Goal: Task Accomplishment & Management: Manage account settings

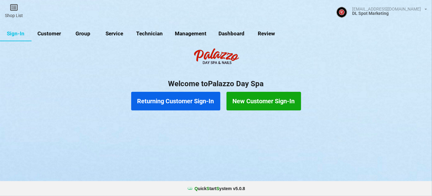
click at [54, 33] on link "Customer" at bounding box center [50, 33] width 36 height 15
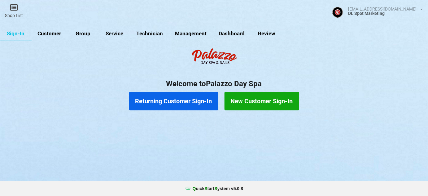
select select "25"
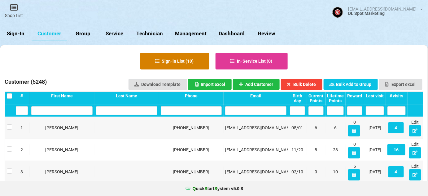
click at [177, 60] on button "Sign-in List ( 10 )" at bounding box center [174, 61] width 69 height 17
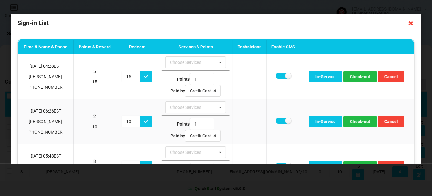
click at [412, 24] on icon at bounding box center [411, 23] width 10 height 10
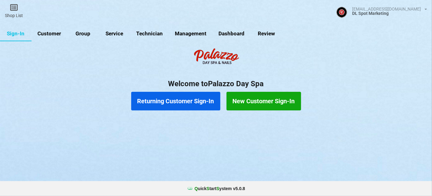
click at [47, 33] on link "Customer" at bounding box center [50, 33] width 36 height 15
select select "25"
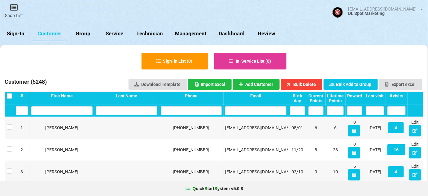
click at [380, 95] on div "Last visit" at bounding box center [374, 95] width 18 height 5
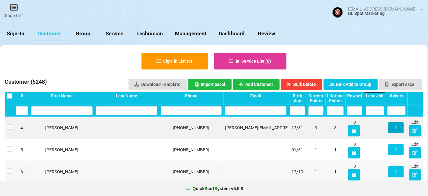
click at [398, 128] on button "1" at bounding box center [395, 127] width 15 height 11
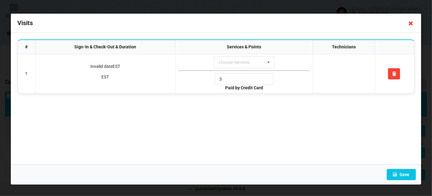
click at [413, 21] on icon at bounding box center [411, 23] width 10 height 10
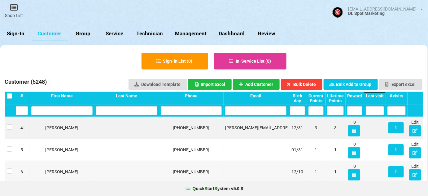
click at [379, 96] on div "Last visit" at bounding box center [374, 95] width 18 height 5
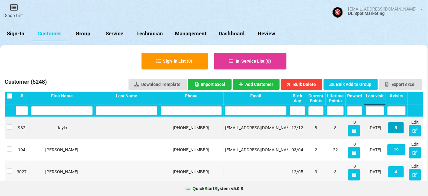
click at [396, 127] on button "5" at bounding box center [395, 127] width 15 height 11
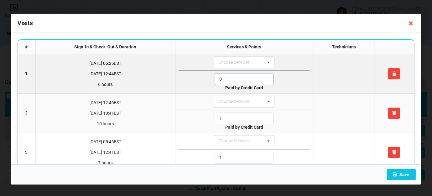
click at [236, 77] on input "0" at bounding box center [244, 79] width 59 height 12
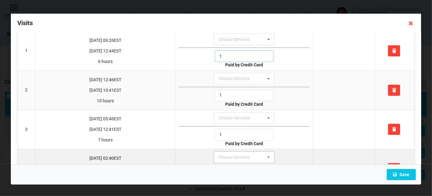
scroll to position [90, 0]
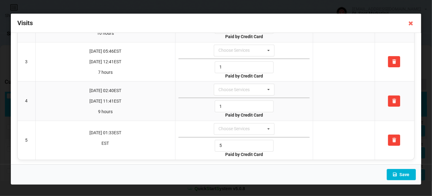
type input "1"
click at [404, 172] on button "Save" at bounding box center [401, 174] width 29 height 11
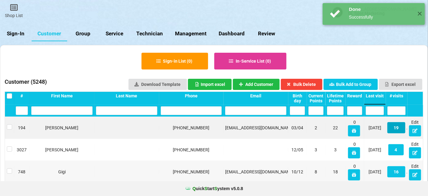
click at [399, 129] on button "19" at bounding box center [396, 127] width 18 height 11
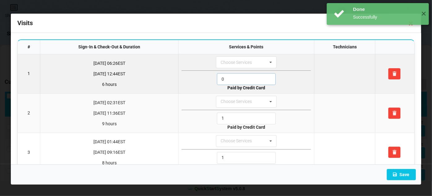
click at [239, 80] on input "0" at bounding box center [246, 79] width 59 height 12
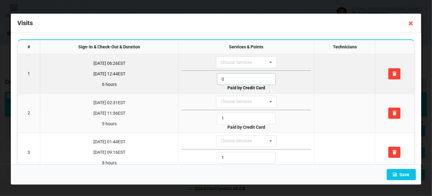
click at [239, 80] on input "0" at bounding box center [246, 79] width 59 height 12
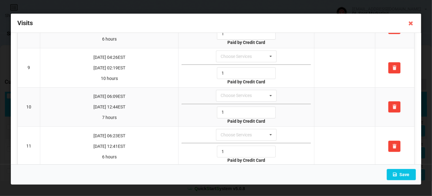
scroll to position [413, 0]
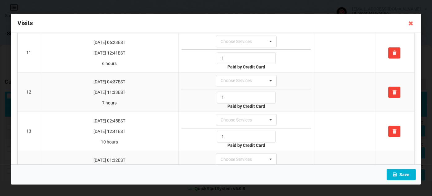
type input "1"
click at [406, 172] on button "Save" at bounding box center [401, 174] width 29 height 11
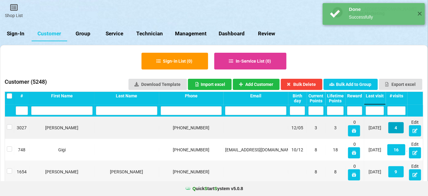
click at [397, 128] on button "4" at bounding box center [395, 127] width 15 height 11
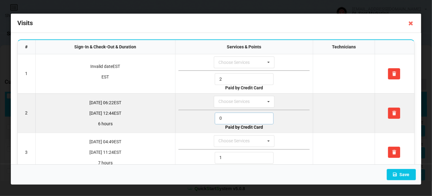
click at [225, 117] on input "0" at bounding box center [244, 118] width 59 height 12
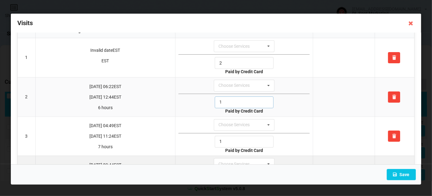
scroll to position [52, 0]
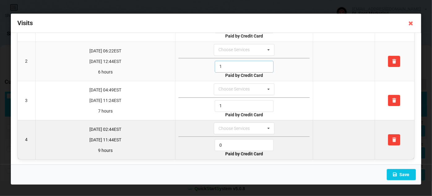
type input "1"
click at [226, 144] on input "0" at bounding box center [244, 145] width 59 height 12
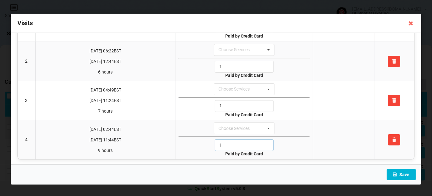
type input "1"
click at [395, 173] on icon at bounding box center [394, 174] width 5 height 4
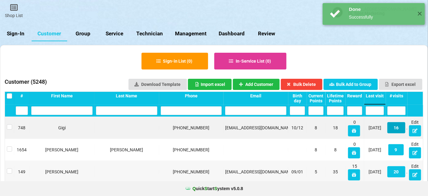
click at [395, 127] on button "16" at bounding box center [396, 127] width 18 height 11
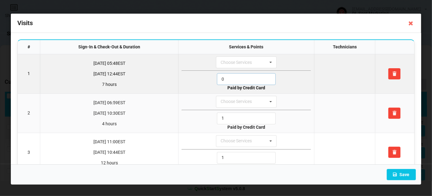
click at [227, 78] on input "0" at bounding box center [246, 79] width 59 height 12
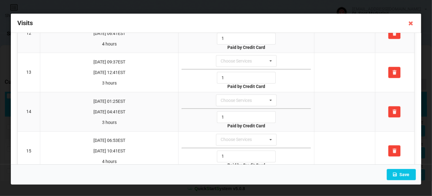
scroll to position [517, 0]
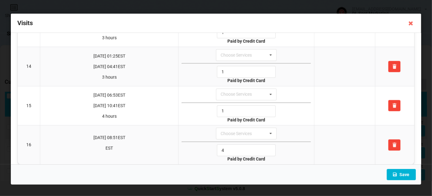
type input "1"
click at [404, 174] on button "Save" at bounding box center [401, 174] width 29 height 11
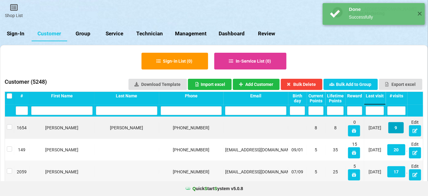
click at [396, 127] on button "9" at bounding box center [395, 127] width 15 height 11
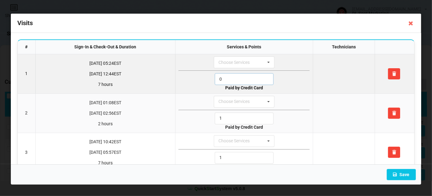
click at [236, 81] on input "0" at bounding box center [244, 79] width 59 height 12
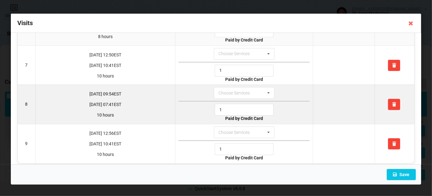
scroll to position [245, 0]
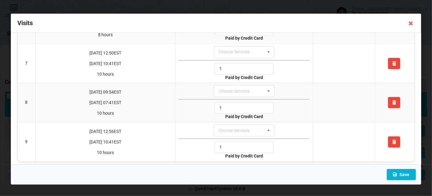
type input "1"
click at [406, 174] on button "Save" at bounding box center [401, 174] width 29 height 11
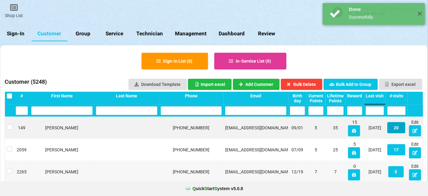
click at [395, 128] on button "20" at bounding box center [396, 127] width 18 height 11
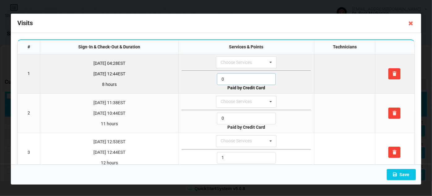
click at [233, 80] on input "0" at bounding box center [246, 79] width 59 height 12
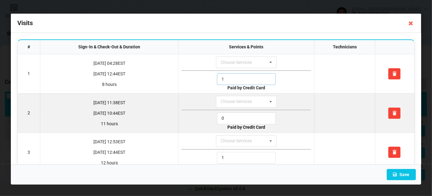
type input "1"
click at [228, 116] on input "0" at bounding box center [246, 118] width 59 height 12
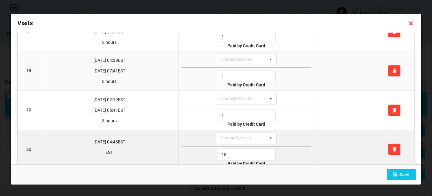
scroll to position [672, 0]
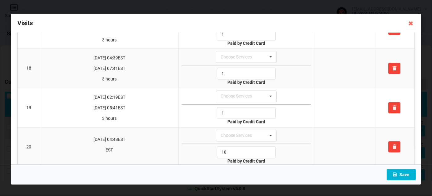
type input "1"
click at [402, 172] on button "Save" at bounding box center [401, 174] width 29 height 11
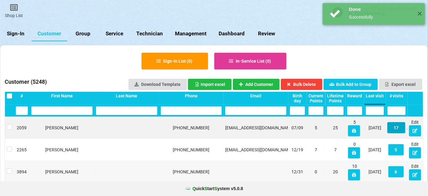
click at [397, 128] on button "17" at bounding box center [396, 127] width 18 height 11
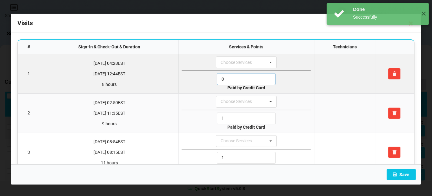
click at [231, 80] on input "0" at bounding box center [246, 79] width 59 height 12
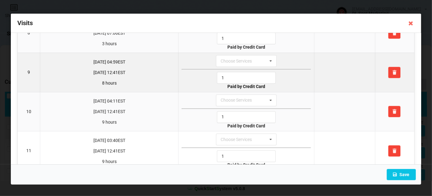
scroll to position [256, 0]
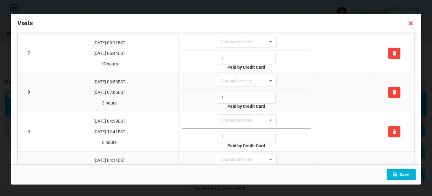
type input "1"
click at [400, 174] on button "Save" at bounding box center [401, 174] width 29 height 11
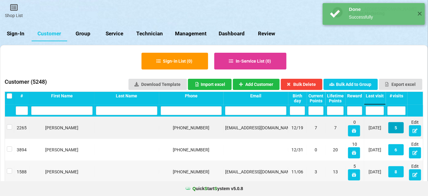
click at [396, 128] on button "5" at bounding box center [395, 127] width 15 height 11
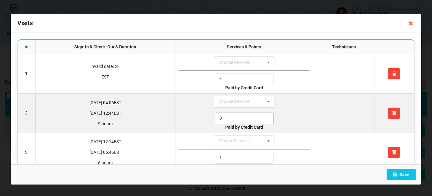
click at [229, 116] on input "0" at bounding box center [244, 118] width 59 height 12
click at [229, 115] on input "0" at bounding box center [244, 118] width 59 height 12
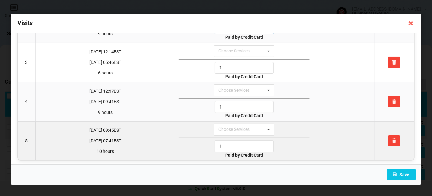
scroll to position [90, 0]
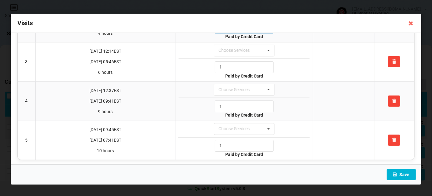
type input "1"
click at [401, 171] on button "Save" at bounding box center [401, 174] width 29 height 11
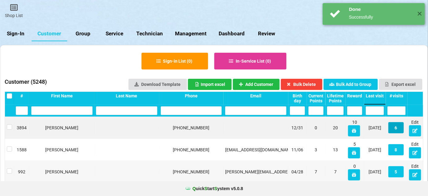
click at [394, 125] on button "6" at bounding box center [395, 127] width 15 height 11
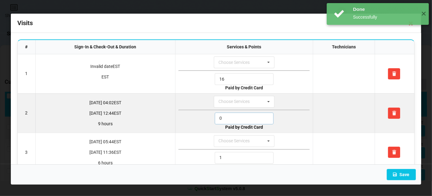
click at [229, 117] on input "0" at bounding box center [244, 118] width 59 height 12
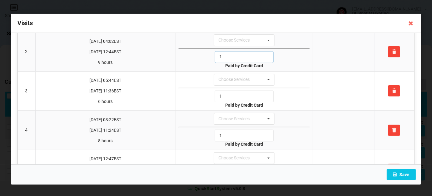
scroll to position [129, 0]
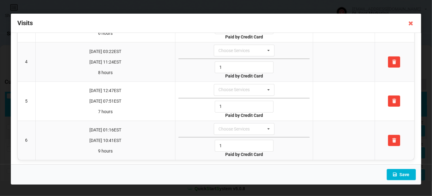
type input "1"
click at [404, 174] on button "Save" at bounding box center [401, 174] width 29 height 11
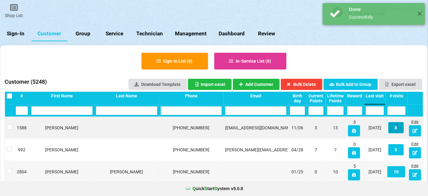
click at [397, 127] on button "8" at bounding box center [395, 127] width 15 height 11
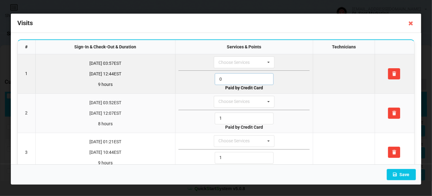
click at [234, 81] on input "0" at bounding box center [244, 79] width 59 height 12
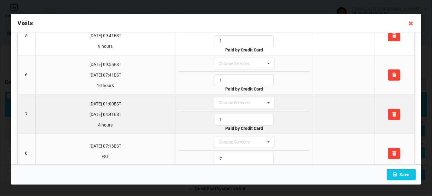
scroll to position [207, 0]
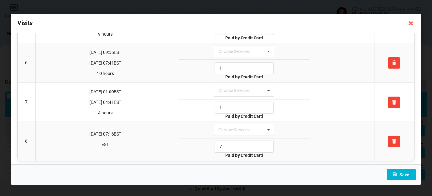
type input "1"
click at [409, 174] on button "Save" at bounding box center [401, 174] width 29 height 11
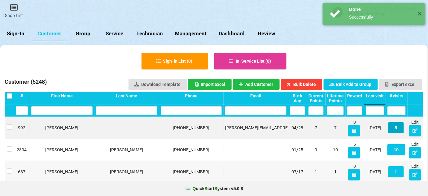
click at [398, 129] on button "5" at bounding box center [395, 127] width 15 height 11
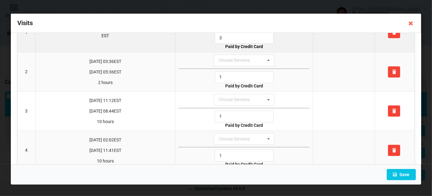
scroll to position [0, 0]
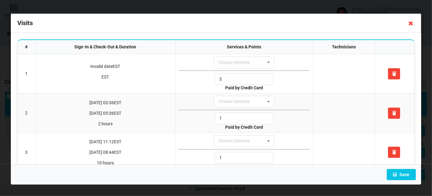
click at [412, 22] on icon at bounding box center [411, 23] width 10 height 10
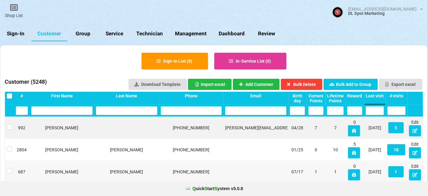
click at [19, 34] on link "Sign-In" at bounding box center [16, 33] width 32 height 15
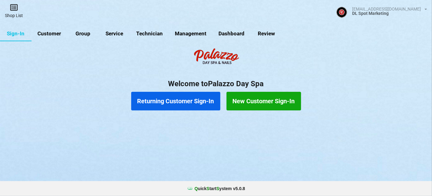
click at [11, 11] on icon at bounding box center [14, 7] width 9 height 7
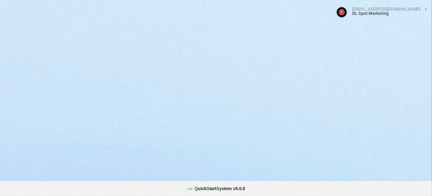
select select "25"
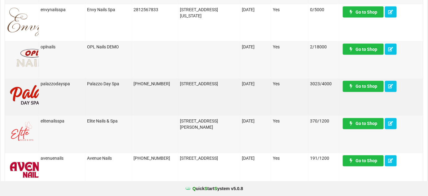
scroll to position [337, 0]
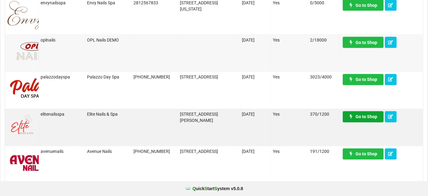
click at [361, 115] on link "Go to Shop" at bounding box center [363, 116] width 41 height 11
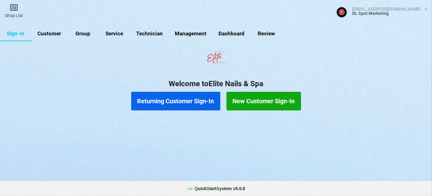
click at [53, 33] on link "Customer" at bounding box center [50, 33] width 36 height 15
select select "25"
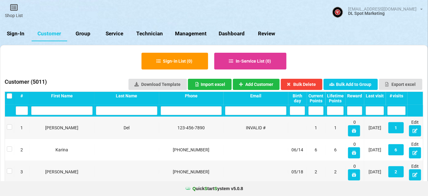
click at [380, 93] on div "Last visit" at bounding box center [374, 95] width 18 height 5
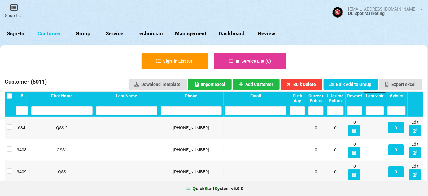
click at [380, 93] on div "Last visit" at bounding box center [374, 95] width 18 height 5
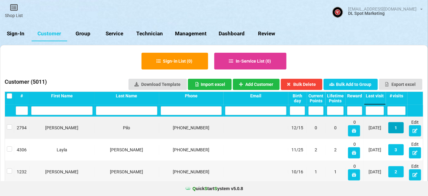
click at [396, 128] on button "1" at bounding box center [395, 127] width 15 height 11
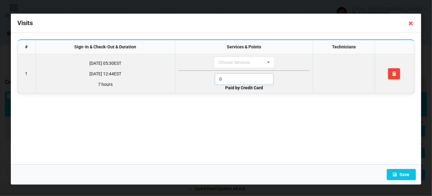
click at [233, 80] on input "0" at bounding box center [244, 79] width 59 height 12
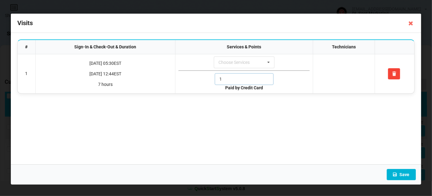
type input "1"
click at [409, 175] on button "Save" at bounding box center [401, 174] width 29 height 11
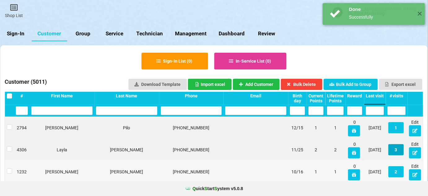
click at [396, 152] on button "3" at bounding box center [395, 149] width 15 height 11
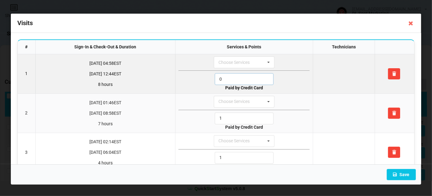
click at [231, 79] on input "0" at bounding box center [244, 79] width 59 height 12
click at [231, 79] on input "1" at bounding box center [244, 79] width 59 height 12
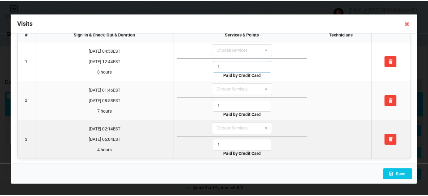
scroll to position [13, 0]
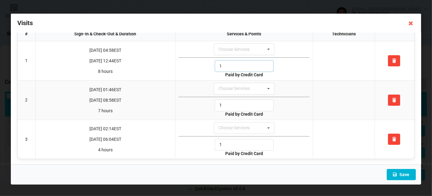
type input "1"
click at [402, 174] on button "Save" at bounding box center [401, 174] width 29 height 11
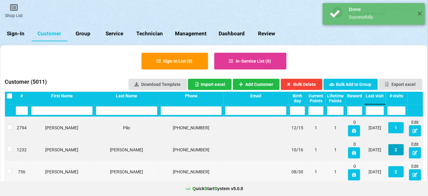
click at [397, 149] on button "2" at bounding box center [395, 149] width 15 height 11
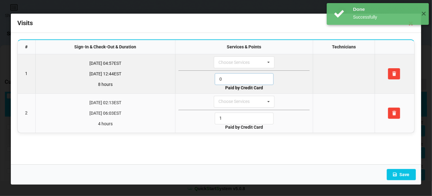
click at [235, 80] on input "0" at bounding box center [244, 79] width 59 height 12
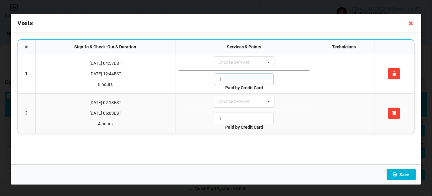
type input "1"
click at [405, 171] on button "Save" at bounding box center [401, 174] width 29 height 11
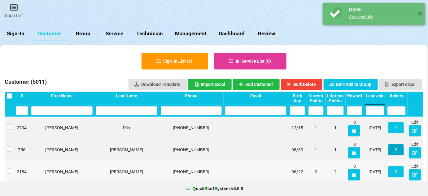
click at [397, 150] on button "2" at bounding box center [395, 149] width 15 height 11
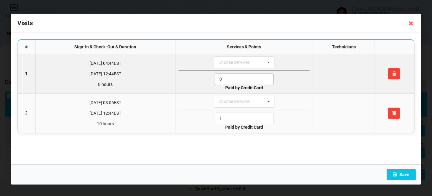
click at [233, 78] on input "0" at bounding box center [244, 79] width 59 height 12
click at [233, 78] on input "1" at bounding box center [244, 79] width 59 height 12
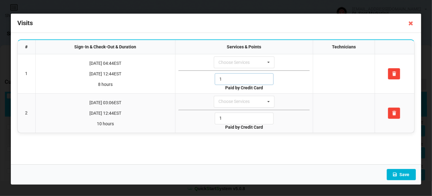
type input "1"
click at [407, 175] on button "Save" at bounding box center [401, 174] width 29 height 11
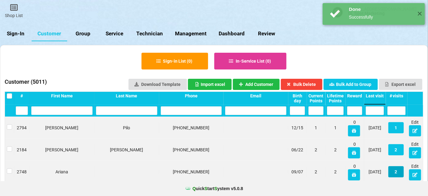
click at [396, 171] on button "2" at bounding box center [395, 171] width 15 height 11
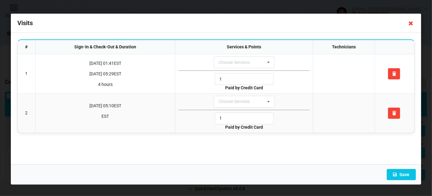
click at [411, 23] on icon at bounding box center [411, 23] width 10 height 10
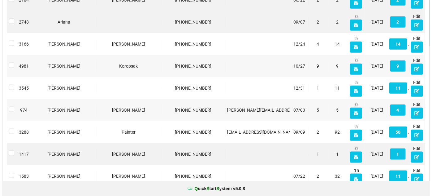
scroll to position [150, 0]
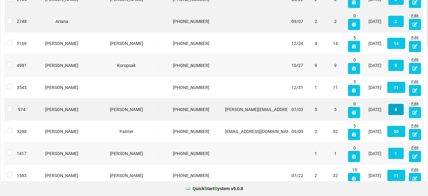
click at [397, 110] on button "4" at bounding box center [395, 109] width 15 height 11
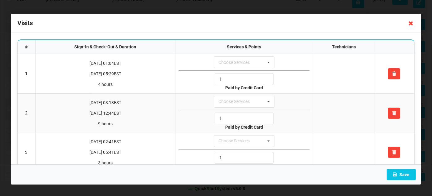
click at [410, 23] on icon at bounding box center [411, 23] width 10 height 10
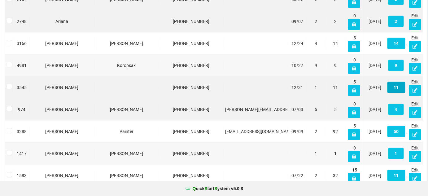
click at [396, 84] on button "11" at bounding box center [396, 87] width 18 height 11
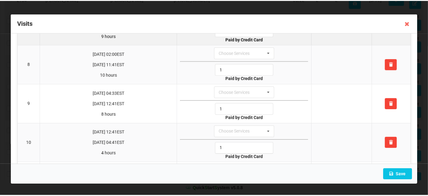
scroll to position [323, 0]
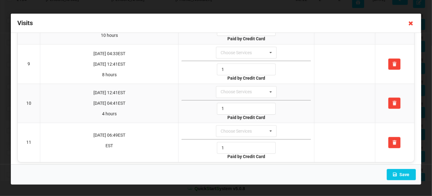
click at [412, 24] on icon at bounding box center [411, 23] width 10 height 10
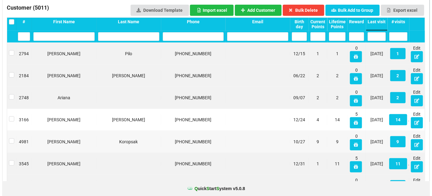
scroll to position [0, 0]
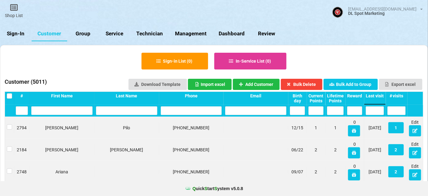
click at [19, 34] on link "Sign-In" at bounding box center [16, 33] width 32 height 15
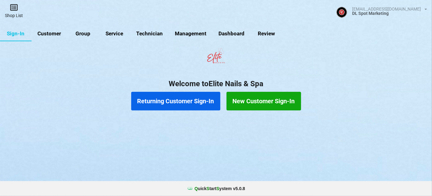
click at [12, 13] on link "Shop List" at bounding box center [14, 11] width 28 height 22
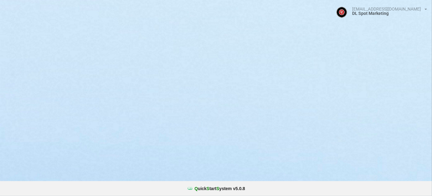
select select "25"
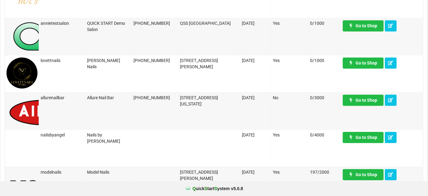
scroll to position [427, 0]
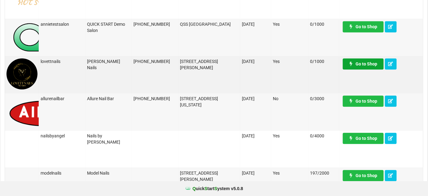
click at [360, 67] on link "Go to Shop" at bounding box center [363, 63] width 41 height 11
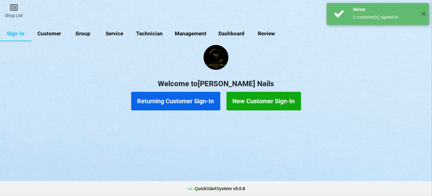
click at [54, 33] on link "Customer" at bounding box center [50, 33] width 36 height 15
select select "25"
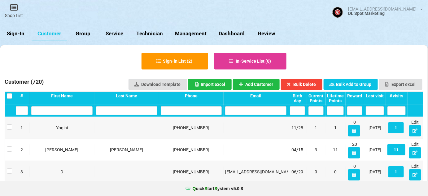
click at [380, 95] on div "Last visit" at bounding box center [374, 95] width 18 height 5
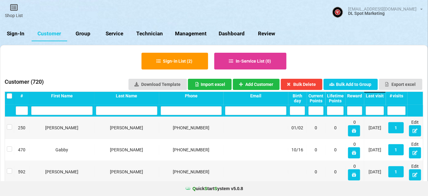
click at [380, 95] on div "Last visit" at bounding box center [374, 95] width 18 height 5
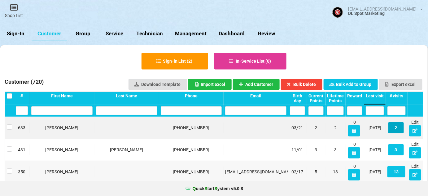
click at [395, 128] on button "2" at bounding box center [395, 127] width 15 height 11
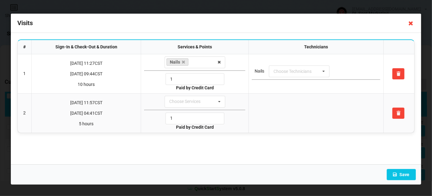
click at [409, 24] on icon at bounding box center [411, 23] width 10 height 10
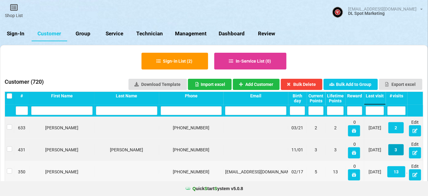
click at [398, 150] on button "3" at bounding box center [395, 149] width 15 height 11
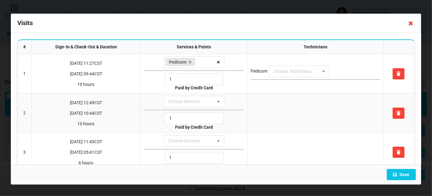
click at [409, 24] on icon at bounding box center [411, 23] width 10 height 10
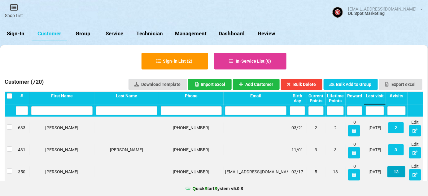
click at [396, 171] on button "13" at bounding box center [396, 171] width 18 height 11
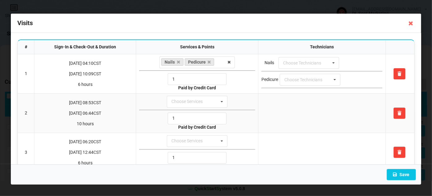
click at [410, 23] on icon at bounding box center [411, 23] width 10 height 10
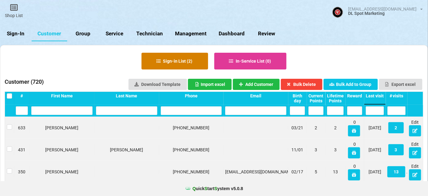
click at [171, 58] on button "Sign-in List ( 2 )" at bounding box center [174, 61] width 67 height 17
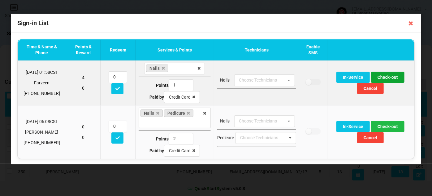
click at [386, 76] on button "Check-out" at bounding box center [387, 76] width 33 height 11
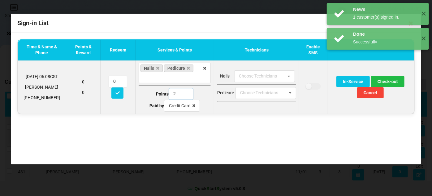
drag, startPoint x: 172, startPoint y: 93, endPoint x: 162, endPoint y: 95, distance: 10.2
click at [169, 94] on input "2" at bounding box center [181, 94] width 25 height 12
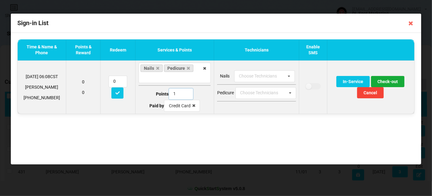
type input "1"
click at [395, 82] on button "Check-out" at bounding box center [387, 81] width 33 height 11
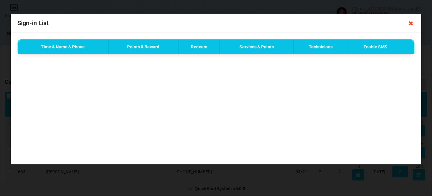
click at [411, 24] on icon at bounding box center [411, 23] width 10 height 10
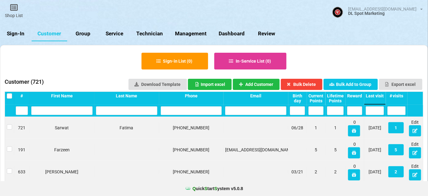
click at [17, 35] on link "Sign-In" at bounding box center [16, 33] width 32 height 15
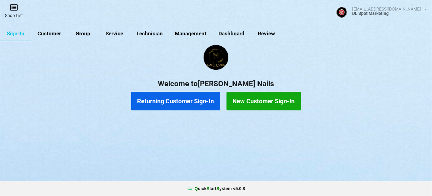
click at [15, 13] on link "Shop List" at bounding box center [14, 11] width 28 height 22
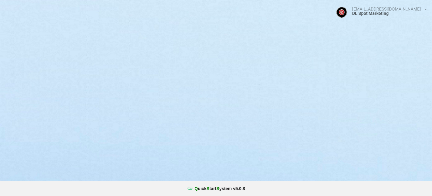
select select "25"
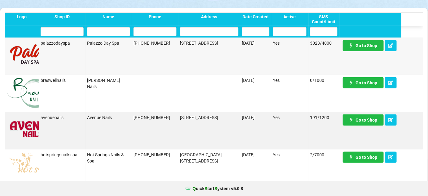
scroll to position [37, 0]
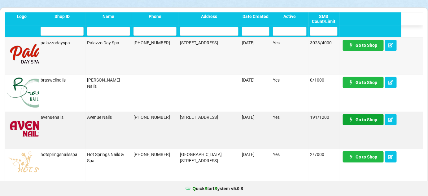
click at [368, 122] on link "Go to Shop" at bounding box center [363, 119] width 41 height 11
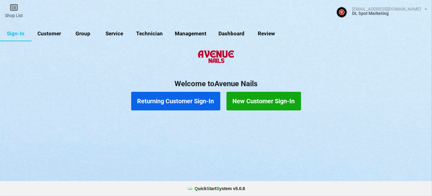
click at [45, 32] on link "Customer" at bounding box center [50, 33] width 36 height 15
select select "25"
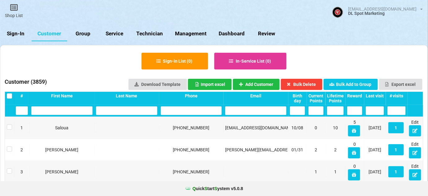
click at [378, 95] on div "Last visit" at bounding box center [374, 95] width 18 height 5
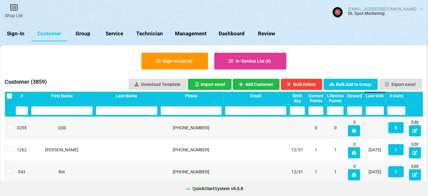
click at [378, 95] on div "Last visit" at bounding box center [374, 95] width 18 height 5
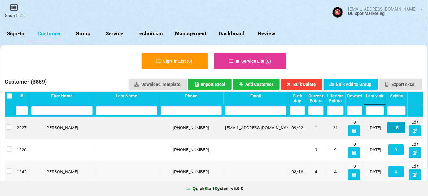
click at [397, 128] on button "15" at bounding box center [396, 127] width 18 height 11
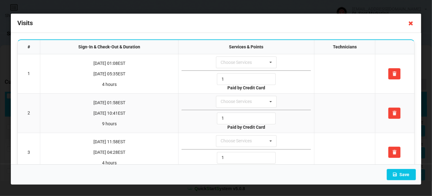
click at [412, 24] on icon at bounding box center [411, 23] width 10 height 10
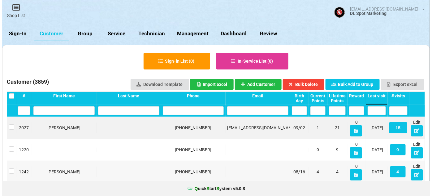
scroll to position [75, 0]
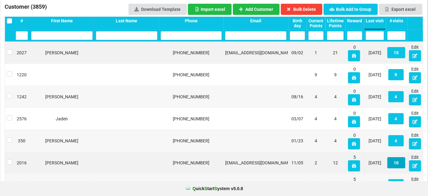
click at [396, 164] on button "10" at bounding box center [396, 162] width 18 height 11
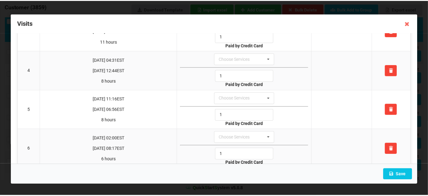
scroll to position [0, 0]
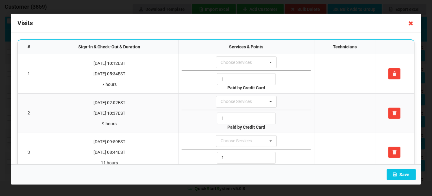
click at [411, 24] on icon at bounding box center [411, 23] width 10 height 10
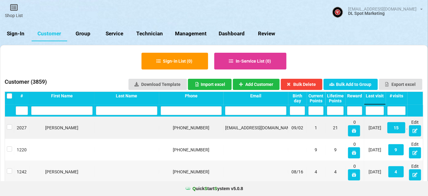
click at [15, 34] on link "Sign-In" at bounding box center [16, 33] width 32 height 15
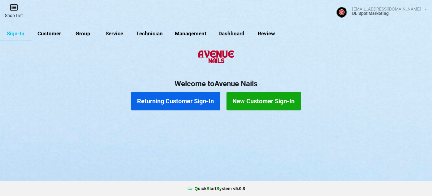
click at [18, 12] on link "Shop List" at bounding box center [14, 11] width 28 height 22
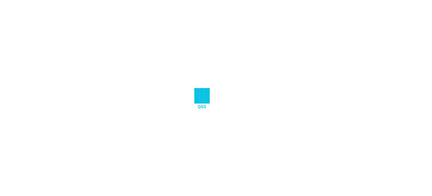
select select "25"
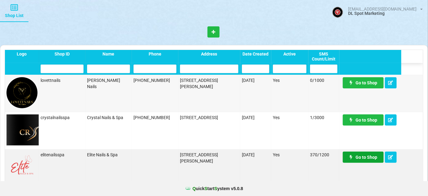
click at [320, 139] on link "Go to Shop" at bounding box center [307, 135] width 25 height 7
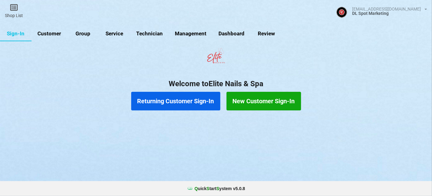
click at [58, 33] on link "Customer" at bounding box center [50, 33] width 36 height 15
select select "25"
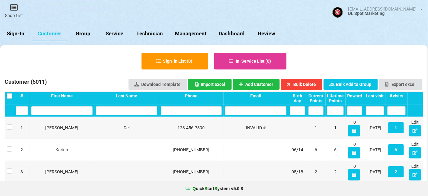
click at [380, 96] on div "Last visit" at bounding box center [374, 95] width 18 height 5
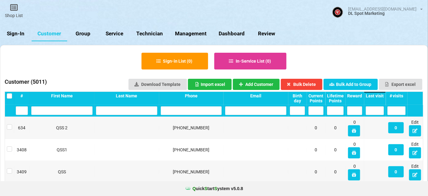
click at [380, 96] on div "Last visit" at bounding box center [374, 95] width 18 height 5
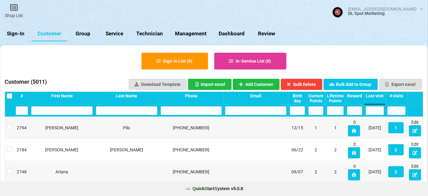
click at [14, 31] on link "Sign-In" at bounding box center [16, 33] width 32 height 15
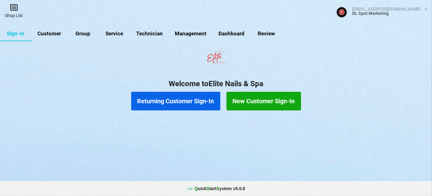
click at [14, 14] on link "Shop List" at bounding box center [14, 11] width 28 height 22
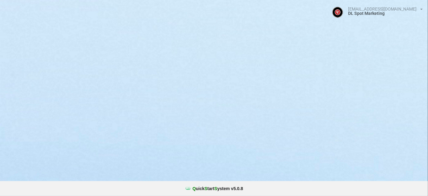
select select "25"
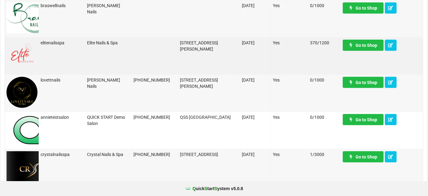
scroll to position [262, 0]
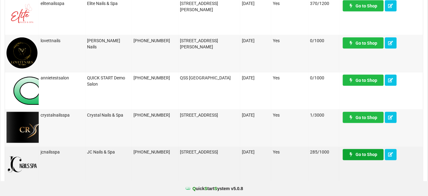
click at [363, 153] on link "Go to Shop" at bounding box center [363, 154] width 41 height 11
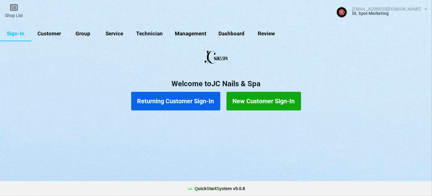
click at [164, 100] on button "Returning Customer Sign-In" at bounding box center [175, 101] width 89 height 19
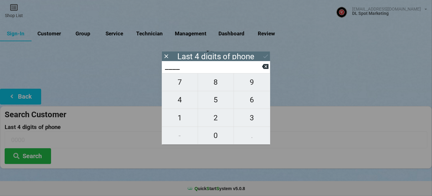
type input "5___"
type input "55__"
type input "550_"
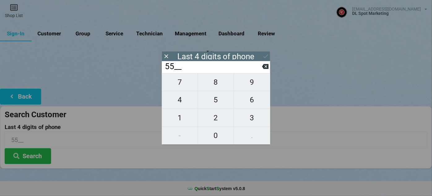
type input "550_"
type input "5503"
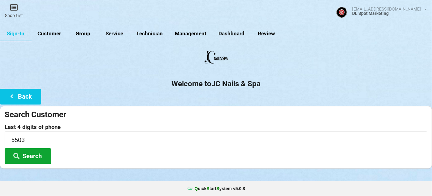
click at [29, 152] on button "Search" at bounding box center [28, 156] width 46 height 16
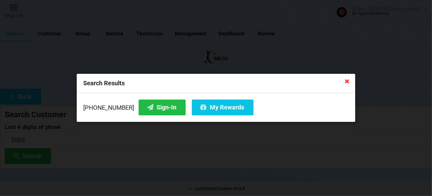
click at [348, 83] on icon at bounding box center [347, 81] width 10 height 10
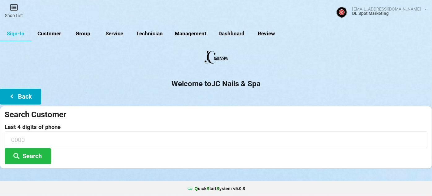
click at [28, 95] on button "Back" at bounding box center [20, 97] width 41 height 16
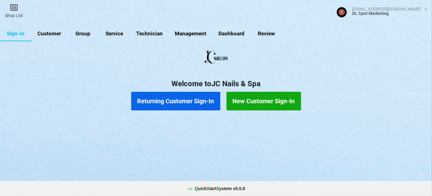
click at [249, 98] on button "New Customer Sign-In" at bounding box center [264, 101] width 75 height 19
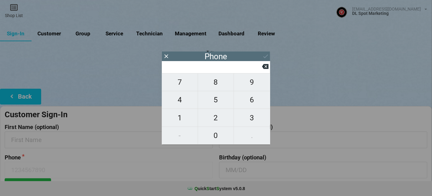
type input "7"
type input "77"
type input "770"
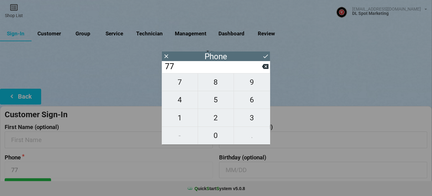
type input "770"
type input "7703"
type input "77030"
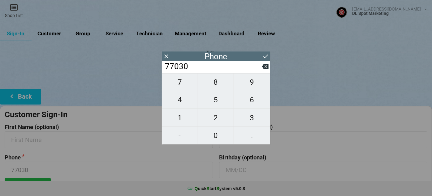
type input "770301"
type input "7703015"
type input "77030155"
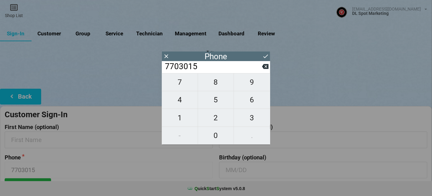
type input "77030155"
type input "770301550"
type input "7703015503"
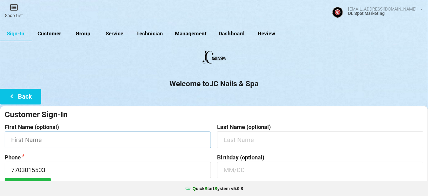
click at [52, 135] on input "text" at bounding box center [131, 130] width 159 height 13
type input "[PERSON_NAME]"
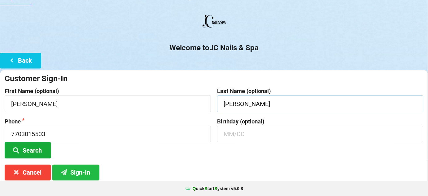
scroll to position [59, 0]
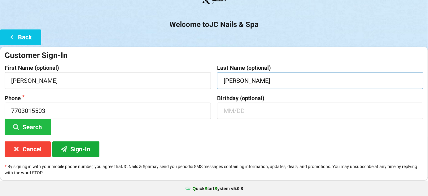
type input "[PERSON_NAME]"
click at [87, 149] on button "Sign-In" at bounding box center [75, 149] width 47 height 16
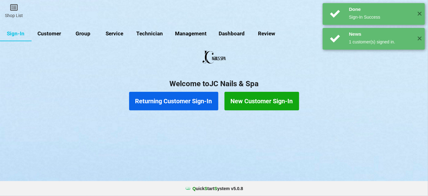
scroll to position [0, 0]
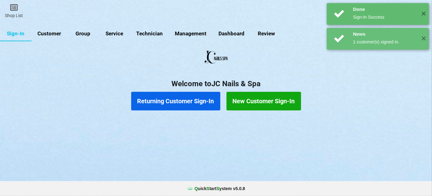
click at [183, 104] on button "Returning Customer Sign-In" at bounding box center [175, 101] width 89 height 19
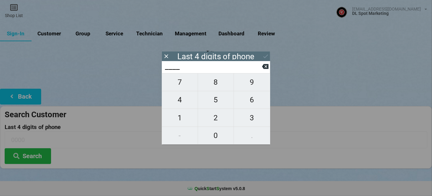
type input "7___"
type input "74__"
type input "745_"
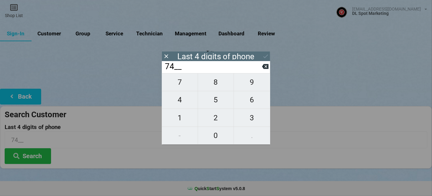
type input "745_"
type input "7454"
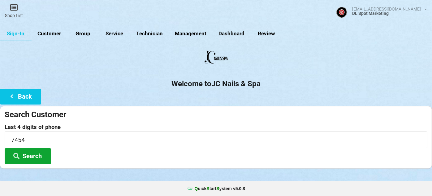
click at [30, 153] on button "Search" at bounding box center [28, 156] width 46 height 16
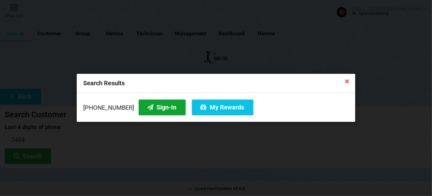
click at [153, 106] on button "Sign-In" at bounding box center [162, 107] width 47 height 16
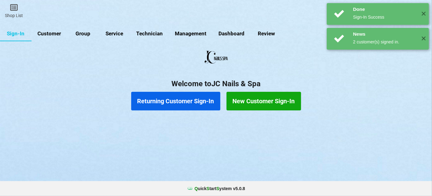
click at [196, 102] on button "Returning Customer Sign-In" at bounding box center [175, 101] width 89 height 19
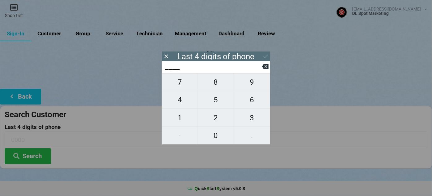
type input "4___"
type input "44__"
type input "443_"
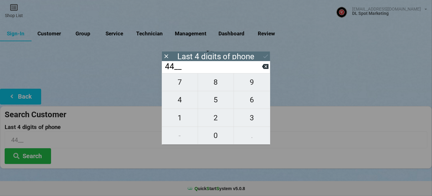
type input "443_"
type input "4436"
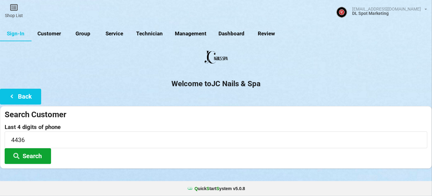
click at [38, 155] on button "Search" at bounding box center [28, 156] width 46 height 16
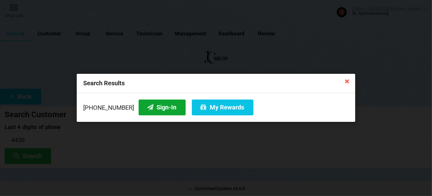
click at [156, 106] on button "Sign-In" at bounding box center [162, 107] width 47 height 16
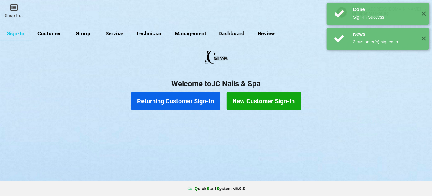
click at [205, 99] on button "Returning Customer Sign-In" at bounding box center [210, 98] width 11 height 2
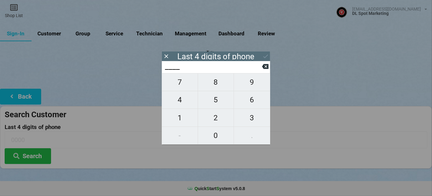
type input "9___"
type input "96__"
type input "961_"
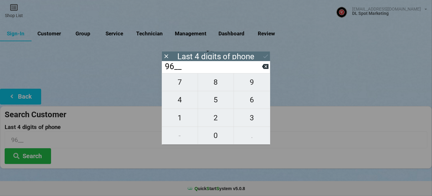
type input "961_"
type input "9614"
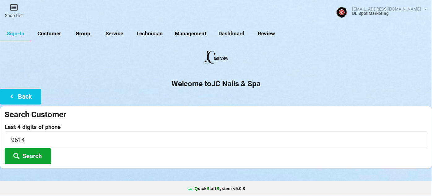
click at [30, 153] on button "Search" at bounding box center [28, 156] width 46 height 16
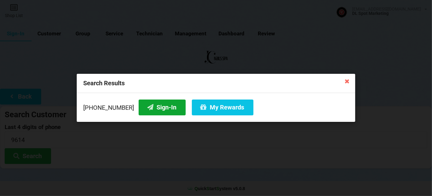
click at [155, 107] on button "Sign-In" at bounding box center [162, 107] width 47 height 16
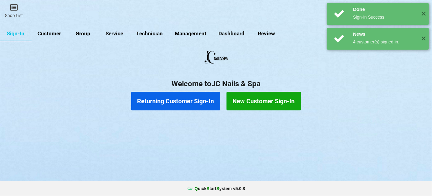
click at [197, 102] on button "Returning Customer Sign-In" at bounding box center [175, 101] width 89 height 19
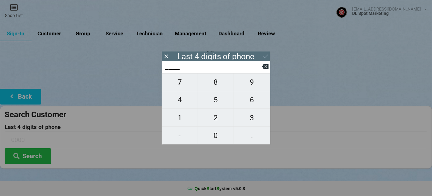
type input "2___"
type input "22__"
type input "226_"
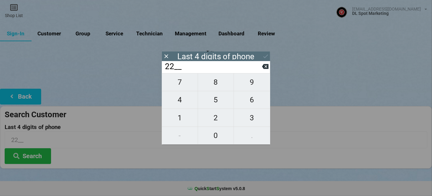
type input "226_"
type input "2264"
type input "2263"
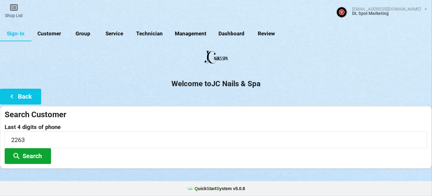
drag, startPoint x: 35, startPoint y: 153, endPoint x: 32, endPoint y: 154, distance: 3.1
click at [32, 154] on button "Search" at bounding box center [28, 156] width 46 height 16
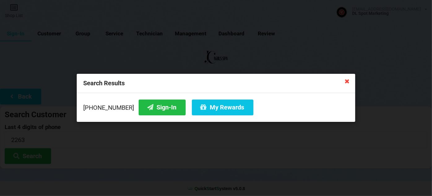
click at [346, 80] on icon at bounding box center [347, 81] width 10 height 10
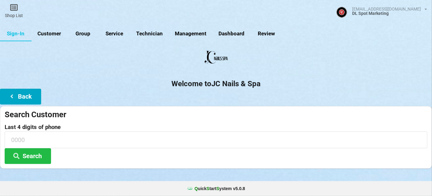
click at [26, 95] on button "Back" at bounding box center [20, 97] width 41 height 16
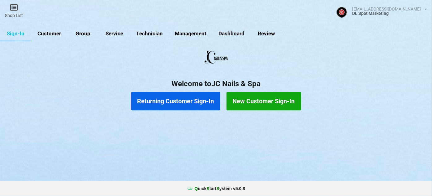
click at [160, 100] on button "Returning Customer Sign-In" at bounding box center [175, 101] width 89 height 19
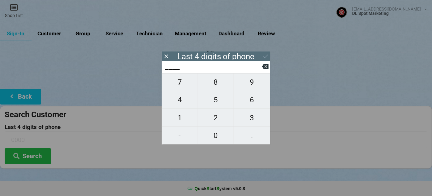
type input "2___"
type input "22__"
type input "225_"
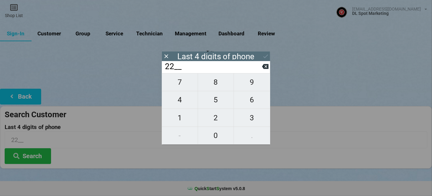
type input "225_"
type input "2253"
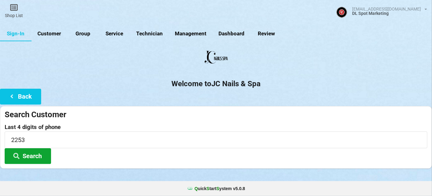
click at [175, 110] on button "Search" at bounding box center [179, 108] width 9 height 3
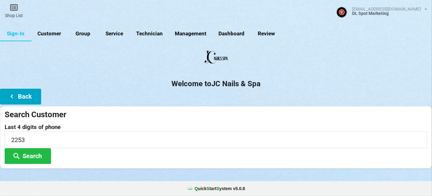
click at [25, 97] on button "Back" at bounding box center [20, 97] width 41 height 16
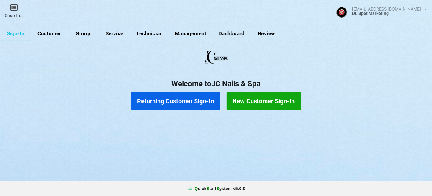
click at [255, 103] on button "New Customer Sign-In" at bounding box center [264, 101] width 75 height 19
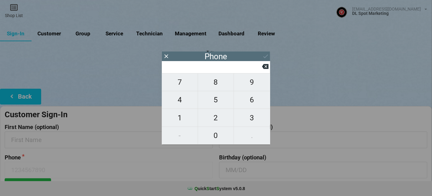
type input "9"
type input "92"
type input "925"
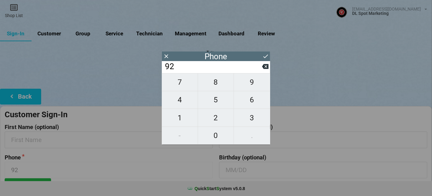
type input "925"
type input "9259"
type input "92598"
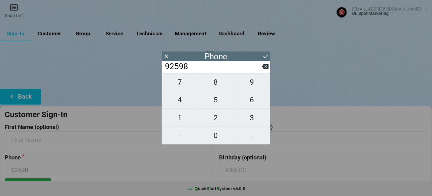
type input "925980"
type input "9259802"
type input "92598022"
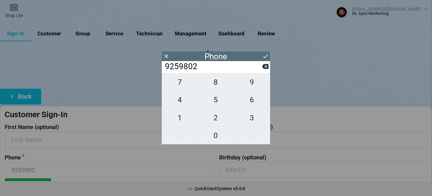
type input "92598022"
type input "925980225"
type input "9259802253"
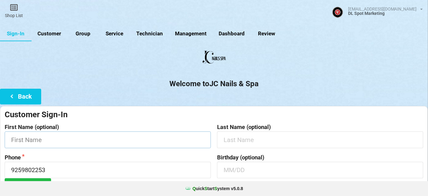
click at [30, 138] on input "text" at bounding box center [108, 139] width 206 height 16
type input "Etty"
drag, startPoint x: 229, startPoint y: 140, endPoint x: 217, endPoint y: 146, distance: 14.0
click at [218, 146] on input "[PERSON_NAME]" at bounding box center [319, 139] width 205 height 16
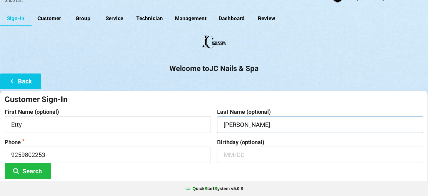
scroll to position [59, 0]
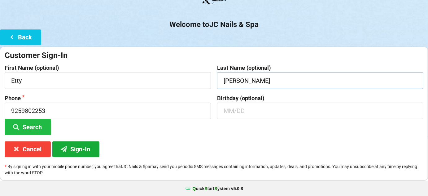
type input "[PERSON_NAME]"
click at [75, 148] on button "Sign-In" at bounding box center [75, 149] width 47 height 16
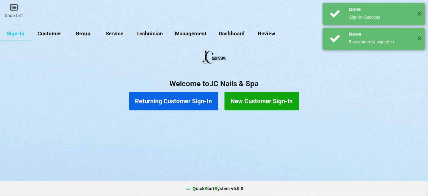
scroll to position [0, 0]
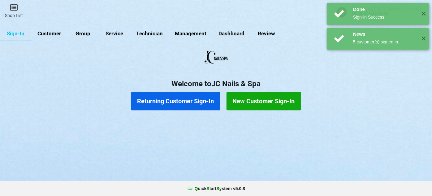
click at [196, 105] on button "Returning Customer Sign-In" at bounding box center [175, 101] width 89 height 19
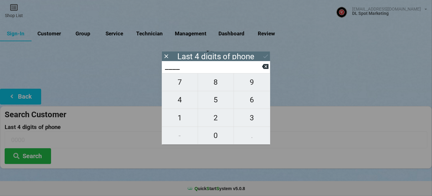
type input "8___"
type input "80__"
type input "803_"
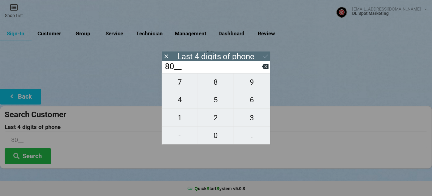
type input "803_"
type input "8031"
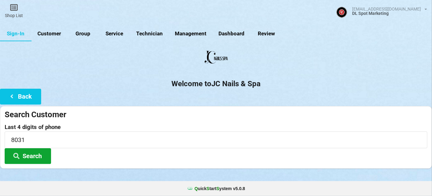
click at [40, 155] on button "Search" at bounding box center [28, 156] width 46 height 16
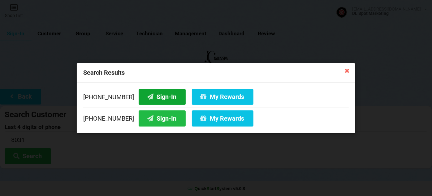
click at [164, 97] on button "Sign-In" at bounding box center [162, 97] width 47 height 16
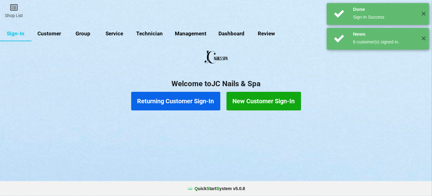
click at [183, 98] on button "Returning Customer Sign-In" at bounding box center [175, 101] width 89 height 19
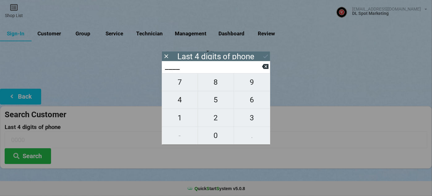
type input "2___"
type input "27__"
type input "270_"
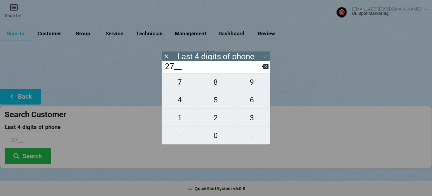
type input "270_"
type input "2702"
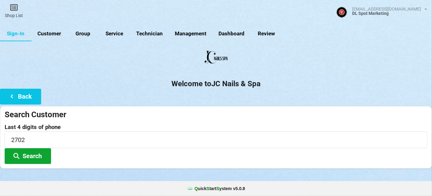
click at [28, 156] on button "Search" at bounding box center [28, 156] width 46 height 16
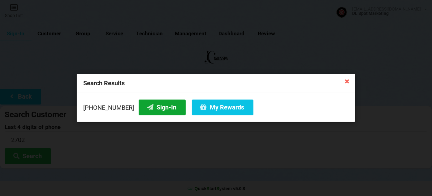
click at [162, 110] on button "Sign-In" at bounding box center [162, 107] width 47 height 16
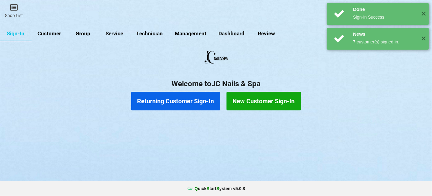
click at [184, 102] on button "Returning Customer Sign-In" at bounding box center [175, 101] width 89 height 19
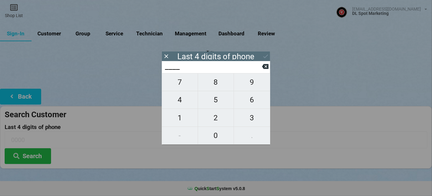
type input "2___"
type input "24__"
type input "241_"
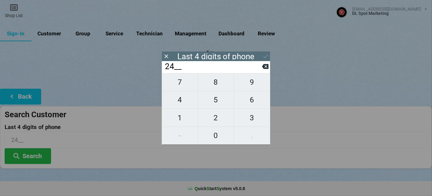
type input "241_"
type input "2415"
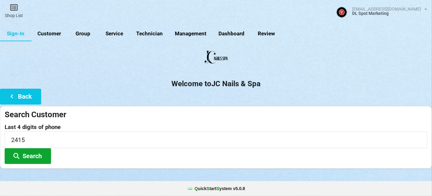
click at [34, 155] on button "Search" at bounding box center [28, 156] width 46 height 16
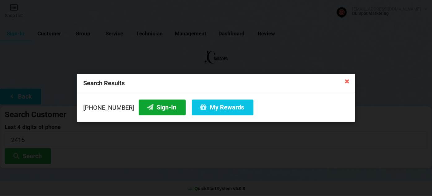
click at [158, 107] on button "Sign-In" at bounding box center [162, 107] width 47 height 16
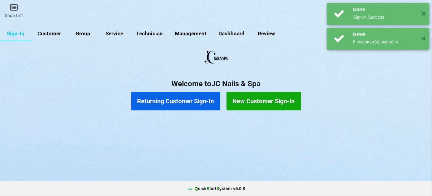
click at [183, 104] on button "Returning Customer Sign-In" at bounding box center [175, 101] width 89 height 19
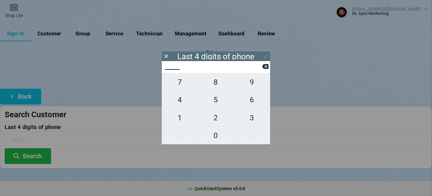
type input "9___"
type input "95__"
type input "954_"
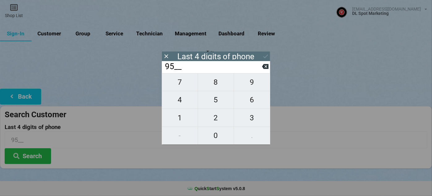
type input "954_"
type input "9541"
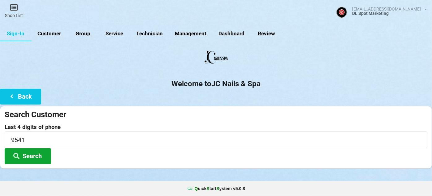
click at [33, 155] on button "Search" at bounding box center [28, 156] width 46 height 16
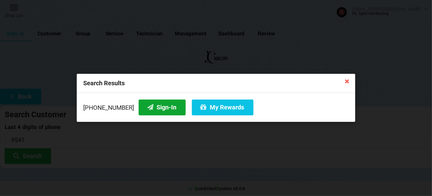
click at [157, 107] on button "Sign-In" at bounding box center [162, 107] width 47 height 16
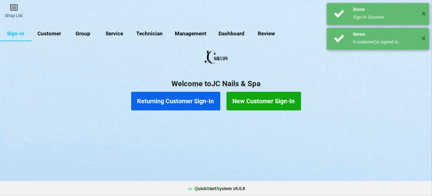
click at [180, 101] on button "Returning Customer Sign-In" at bounding box center [175, 101] width 89 height 19
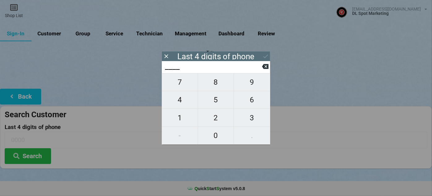
type input "0___"
type input "08__"
type input "080_"
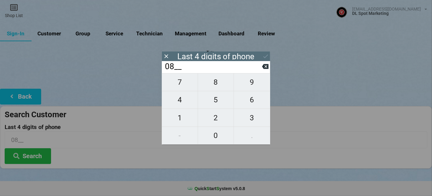
type input "080_"
type input "0808"
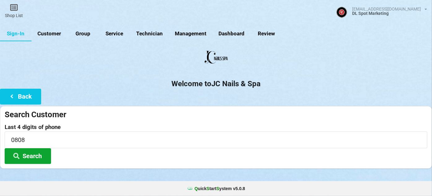
click at [24, 152] on button "Search" at bounding box center [28, 156] width 46 height 16
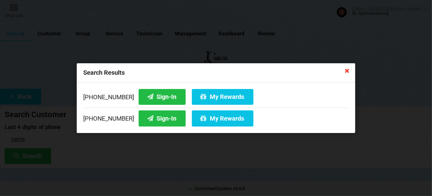
click at [346, 70] on icon at bounding box center [347, 70] width 10 height 10
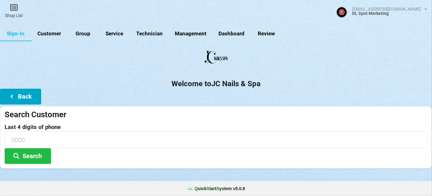
click at [28, 96] on button "Back" at bounding box center [20, 97] width 41 height 16
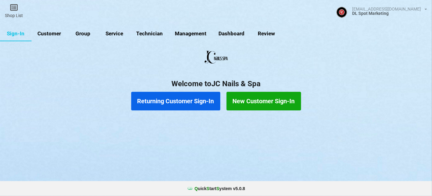
click at [266, 102] on button "New Customer Sign-In" at bounding box center [264, 101] width 75 height 19
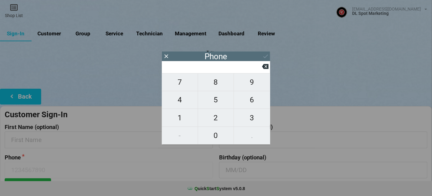
type input "6"
type input "65"
type input "650"
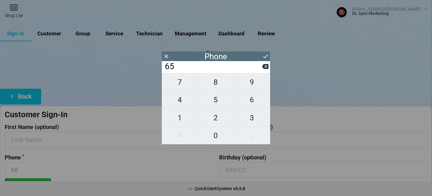
type input "650"
type input "6502"
type input "65028"
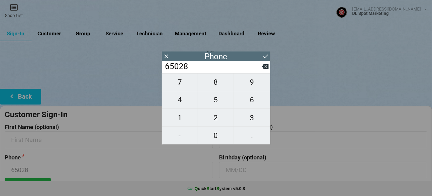
type input "650282"
type input "6502820"
type input "65028208"
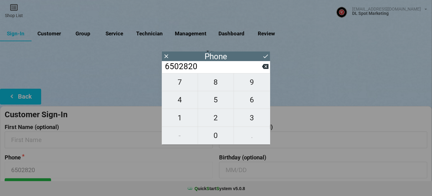
type input "65028208"
type input "650282080"
type input "6502820808"
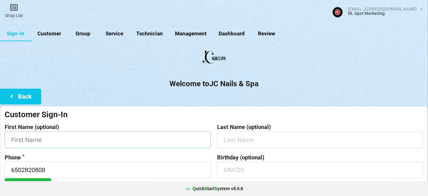
click at [77, 138] on input "text" at bounding box center [108, 139] width 206 height 16
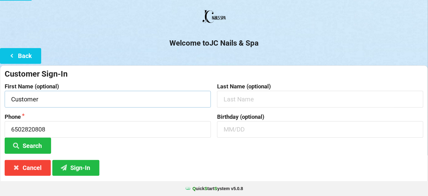
scroll to position [59, 0]
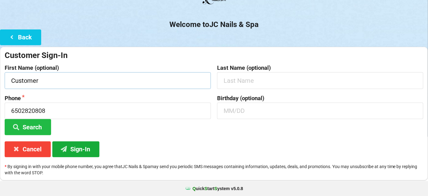
type input "Customer"
click at [86, 149] on button "Sign-In" at bounding box center [75, 149] width 47 height 16
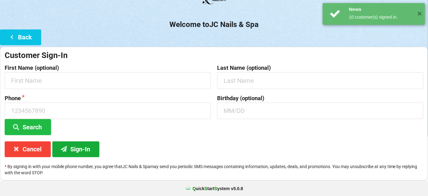
scroll to position [0, 0]
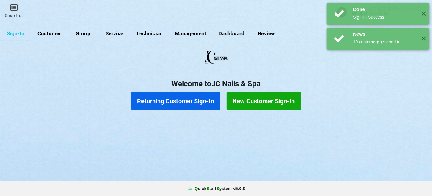
click at [214, 98] on button "Returning Customer Sign-In" at bounding box center [215, 97] width 2 height 1
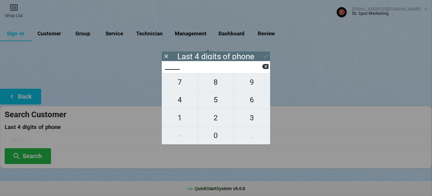
type input "4___"
type input "47__"
type input "478_"
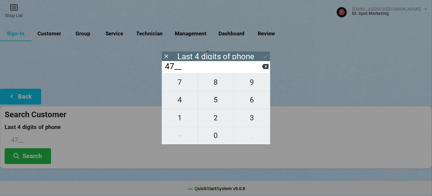
type input "478_"
type input "4781"
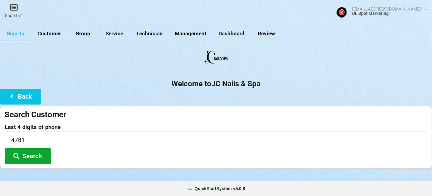
click at [32, 154] on button "Search" at bounding box center [28, 156] width 46 height 16
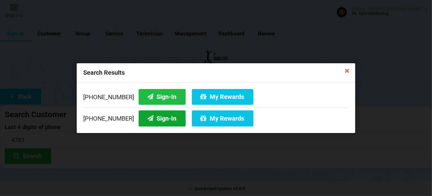
click at [157, 119] on button "Sign-In" at bounding box center [162, 118] width 47 height 16
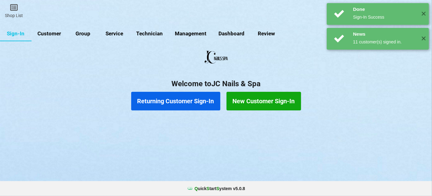
click at [186, 100] on button "Returning Customer Sign-In" at bounding box center [175, 101] width 89 height 19
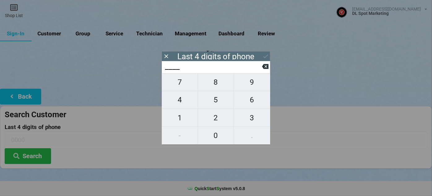
type input "4___"
type input "40__"
type input "403_"
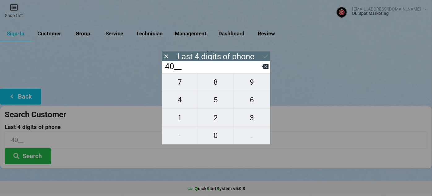
type input "403_"
type input "4037"
type input "4039"
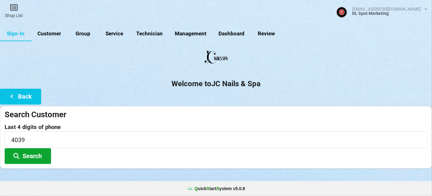
click at [19, 154] on icon at bounding box center [16, 155] width 7 height 5
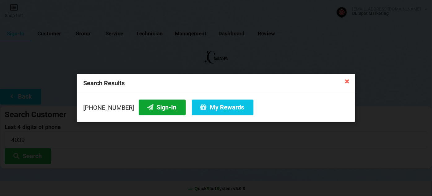
click at [152, 107] on button "Sign-In" at bounding box center [162, 107] width 47 height 16
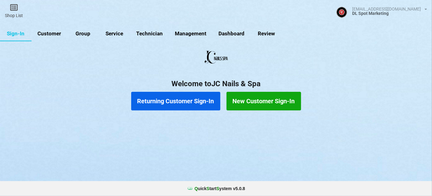
click at [56, 36] on link "Customer" at bounding box center [50, 33] width 36 height 15
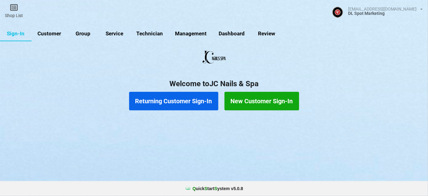
select select "25"
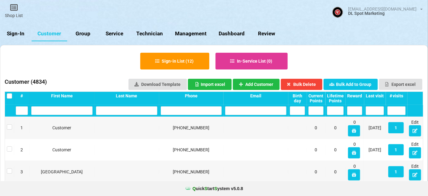
click at [20, 34] on link "Sign-In" at bounding box center [16, 33] width 32 height 15
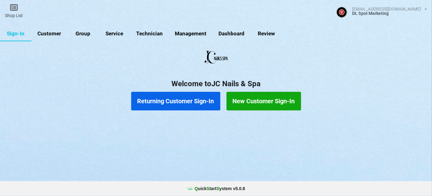
click at [175, 101] on button "Returning Customer Sign-In" at bounding box center [175, 101] width 89 height 19
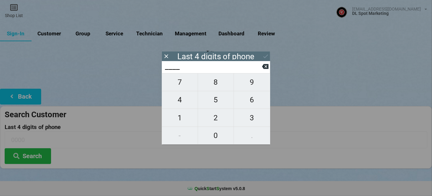
type input "7___"
type input "78__"
type input "789_"
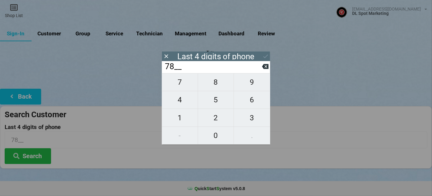
type input "789_"
type input "7898"
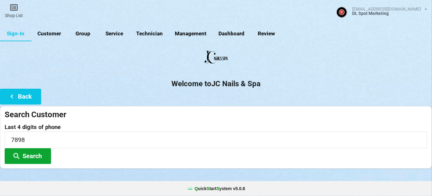
click at [36, 156] on button "Search" at bounding box center [28, 156] width 46 height 16
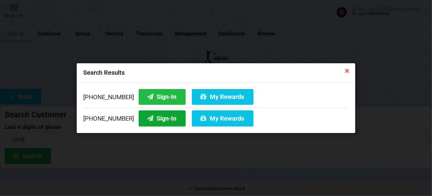
click at [155, 117] on button "Sign-In" at bounding box center [162, 118] width 47 height 16
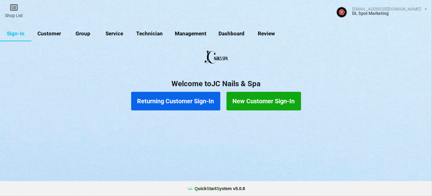
click at [196, 102] on button "Returning Customer Sign-In" at bounding box center [175, 101] width 89 height 19
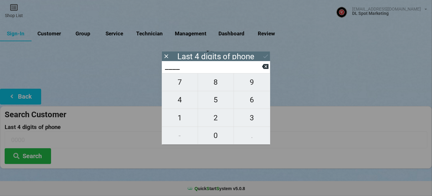
type input "9___"
type input "90__"
type input "906_"
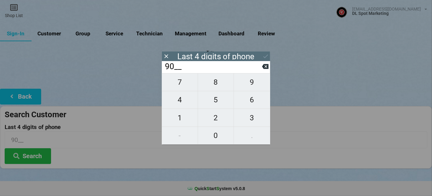
type input "906_"
type input "9069"
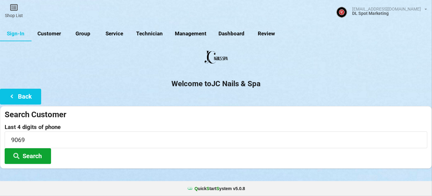
click at [23, 154] on button "Search" at bounding box center [28, 156] width 46 height 16
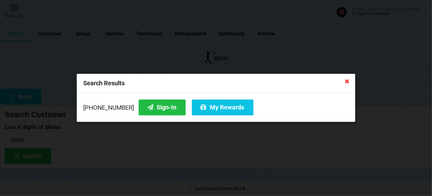
click at [348, 83] on icon at bounding box center [347, 81] width 10 height 10
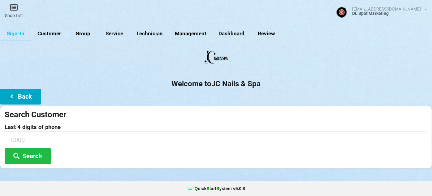
click at [19, 94] on button "Back" at bounding box center [20, 97] width 41 height 16
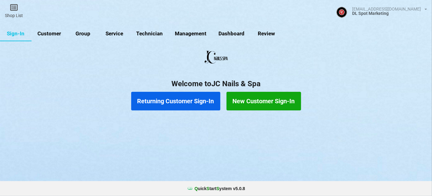
click at [276, 105] on button "New Customer Sign-In" at bounding box center [262, 101] width 73 height 18
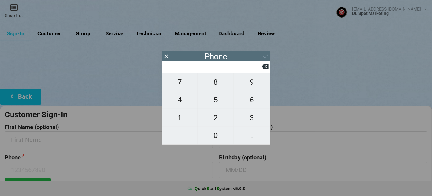
type input "3"
type input "31"
type input "310"
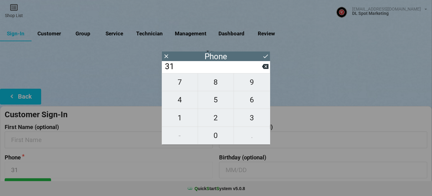
type input "310"
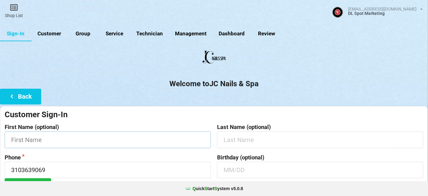
click at [70, 142] on input "text" at bounding box center [108, 139] width 206 height 16
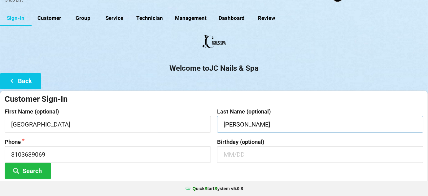
scroll to position [59, 0]
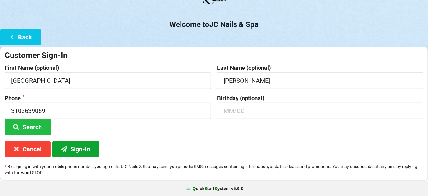
click at [81, 151] on button "Sign-In" at bounding box center [75, 149] width 47 height 16
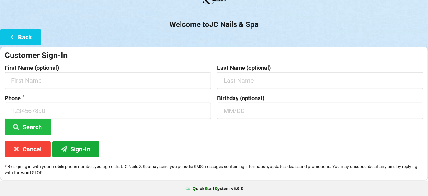
scroll to position [0, 0]
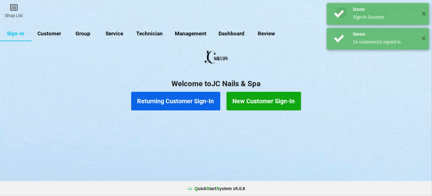
click at [185, 102] on button "Returning Customer Sign-In" at bounding box center [175, 101] width 89 height 19
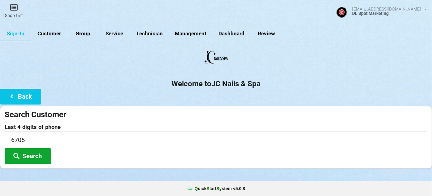
click at [76, 141] on button "Search" at bounding box center [91, 136] width 31 height 11
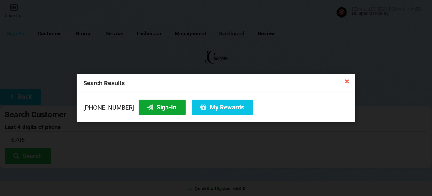
click at [162, 106] on button "Sign-In" at bounding box center [162, 107] width 47 height 16
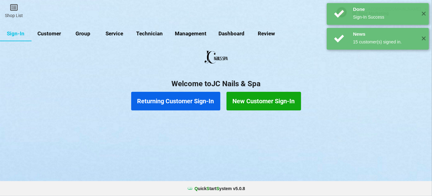
click at [176, 100] on button "Returning Customer Sign-In" at bounding box center [175, 101] width 89 height 19
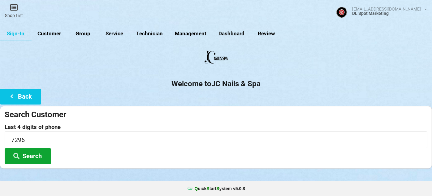
click at [26, 154] on button "Search" at bounding box center [28, 156] width 46 height 16
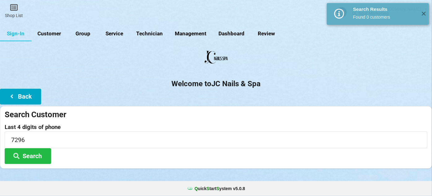
click at [28, 100] on button "Back" at bounding box center [20, 97] width 41 height 16
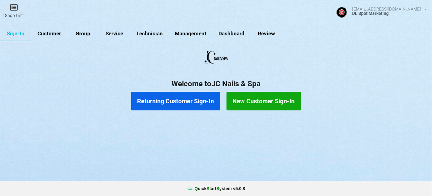
click at [273, 102] on button "New Customer Sign-In" at bounding box center [264, 101] width 75 height 19
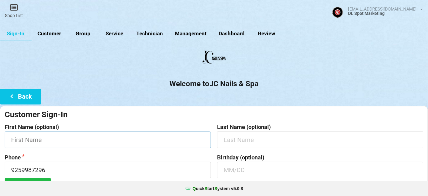
click at [71, 141] on input "text" at bounding box center [108, 139] width 206 height 16
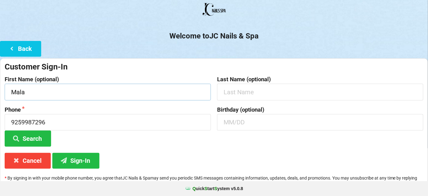
scroll to position [59, 0]
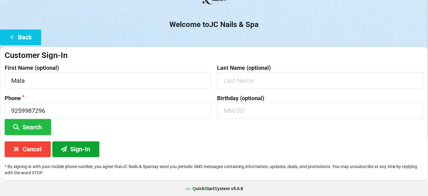
click at [75, 147] on button "Sign-In" at bounding box center [75, 149] width 47 height 16
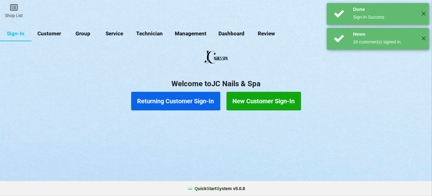
click at [190, 100] on button "Returning Customer Sign-In" at bounding box center [175, 101] width 89 height 19
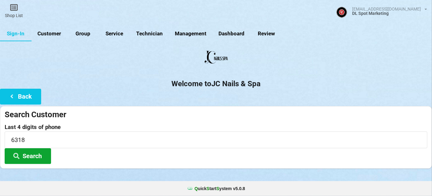
click at [36, 152] on button "Search" at bounding box center [28, 156] width 46 height 16
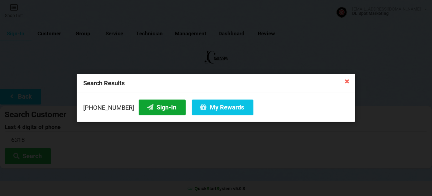
click at [162, 105] on button "Sign-In" at bounding box center [162, 107] width 47 height 16
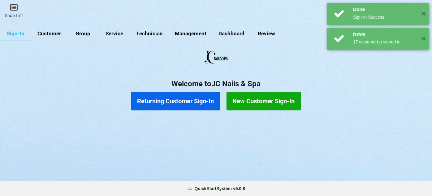
click at [181, 104] on button "Returning Customer Sign-In" at bounding box center [175, 101] width 89 height 19
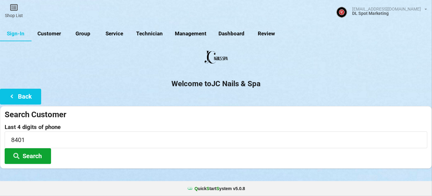
click at [34, 153] on button "Search" at bounding box center [28, 156] width 46 height 16
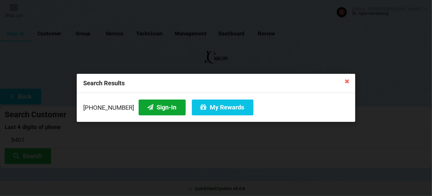
click at [160, 107] on button "Sign-In" at bounding box center [162, 107] width 47 height 16
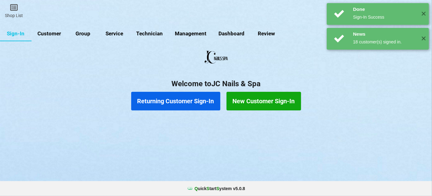
click at [180, 105] on button "Returning Customer Sign-In" at bounding box center [175, 101] width 89 height 19
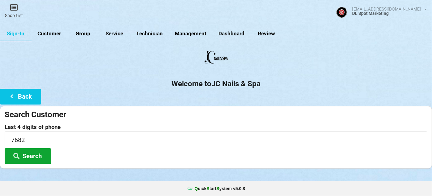
click at [30, 153] on button "Search" at bounding box center [28, 156] width 46 height 16
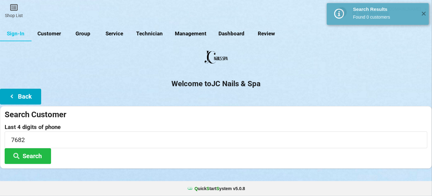
click at [26, 98] on button "Back" at bounding box center [20, 97] width 41 height 16
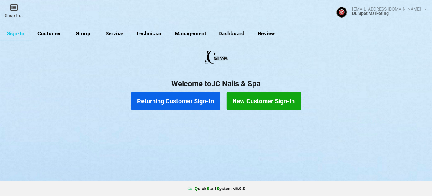
click at [248, 101] on button "New Customer Sign-In" at bounding box center [264, 101] width 75 height 19
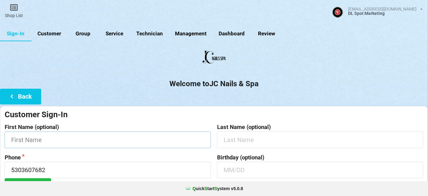
click at [90, 143] on input "text" at bounding box center [108, 139] width 206 height 16
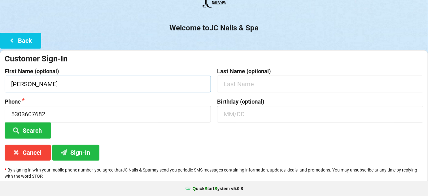
scroll to position [59, 0]
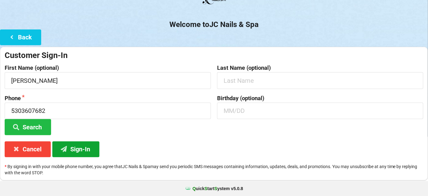
click at [82, 150] on button "Sign-In" at bounding box center [75, 149] width 47 height 16
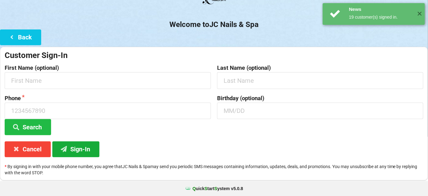
scroll to position [0, 0]
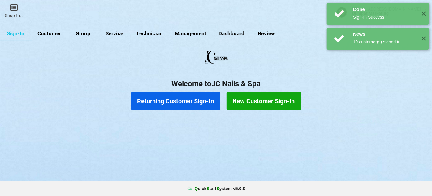
click at [192, 99] on button "Returning Customer Sign-In" at bounding box center [175, 101] width 89 height 19
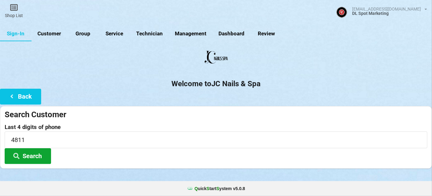
click at [32, 153] on button "Search" at bounding box center [28, 156] width 46 height 16
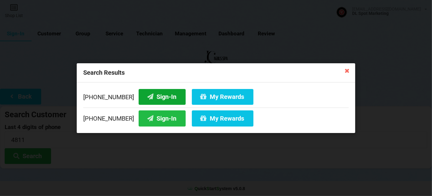
click at [161, 98] on button "Sign-In" at bounding box center [162, 97] width 47 height 16
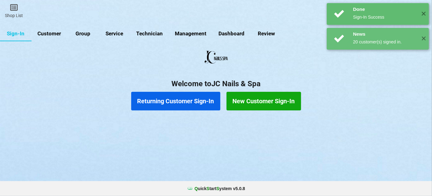
click at [175, 100] on button "Returning Customer Sign-In" at bounding box center [175, 101] width 89 height 19
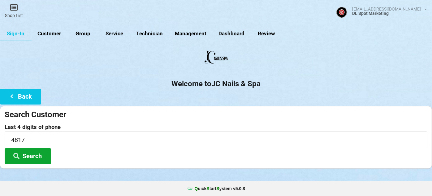
click at [17, 153] on icon at bounding box center [16, 155] width 7 height 5
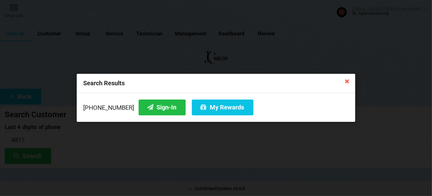
drag, startPoint x: 348, startPoint y: 81, endPoint x: 344, endPoint y: 84, distance: 5.3
click at [348, 81] on icon at bounding box center [347, 81] width 10 height 10
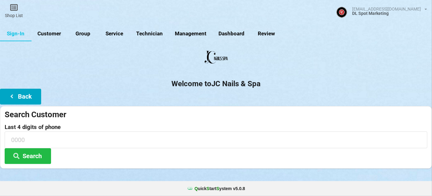
click at [25, 97] on button "Back" at bounding box center [20, 97] width 41 height 16
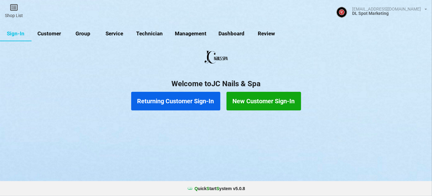
click at [277, 104] on button "New Customer Sign-In" at bounding box center [264, 101] width 75 height 19
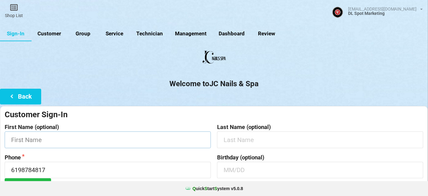
click at [95, 136] on input "text" at bounding box center [108, 139] width 206 height 16
drag, startPoint x: 226, startPoint y: 142, endPoint x: 221, endPoint y: 143, distance: 5.1
click at [221, 143] on input "[PERSON_NAME]" at bounding box center [319, 139] width 205 height 16
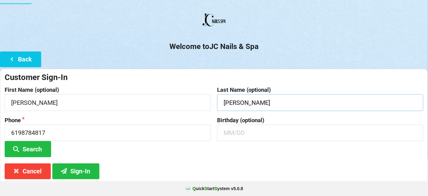
scroll to position [37, 0]
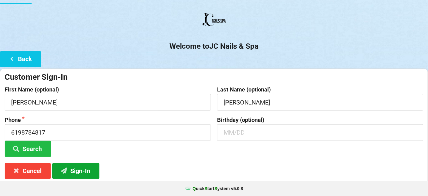
click at [79, 169] on button "Sign-In" at bounding box center [75, 171] width 47 height 16
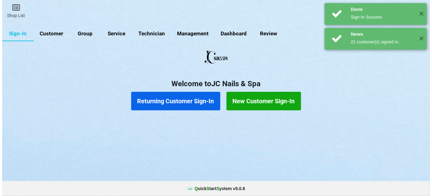
scroll to position [0, 0]
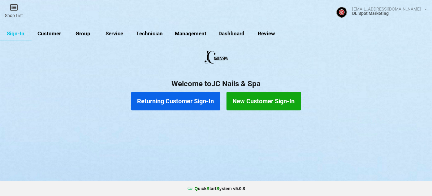
click at [194, 106] on button "Returning Customer Sign-In" at bounding box center [175, 101] width 89 height 19
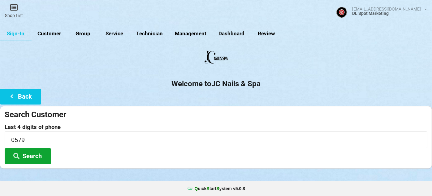
click at [32, 153] on button "Search" at bounding box center [28, 156] width 46 height 16
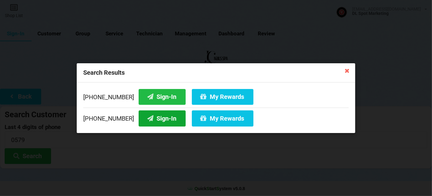
click at [163, 120] on button "Sign-In" at bounding box center [162, 118] width 47 height 16
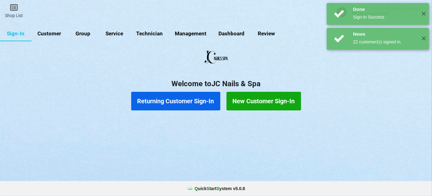
click at [45, 28] on link "Customer" at bounding box center [50, 33] width 36 height 15
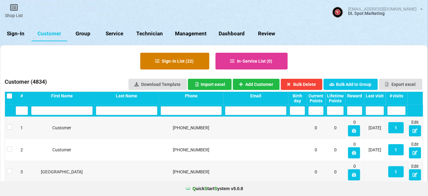
click at [169, 55] on button "Sign-in List ( 22 )" at bounding box center [174, 61] width 69 height 17
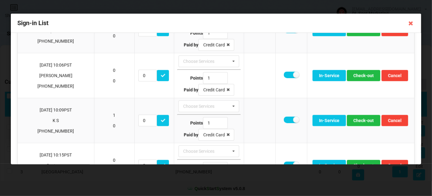
scroll to position [450, 0]
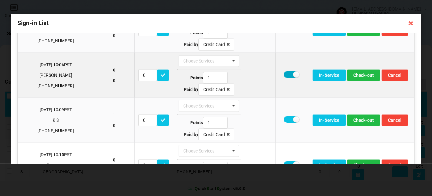
click at [284, 71] on label at bounding box center [291, 74] width 15 height 6
click at [355, 70] on button "Check-out" at bounding box center [363, 75] width 33 height 11
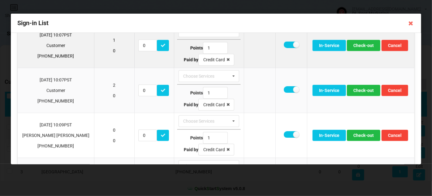
scroll to position [600, 0]
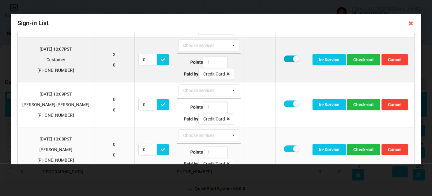
click at [284, 56] on label at bounding box center [291, 59] width 15 height 6
click at [360, 54] on button "Check-out" at bounding box center [363, 59] width 33 height 11
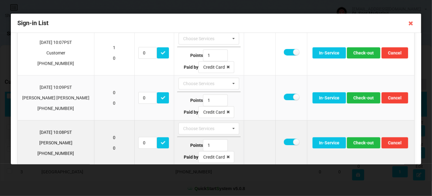
scroll to position [561, 0]
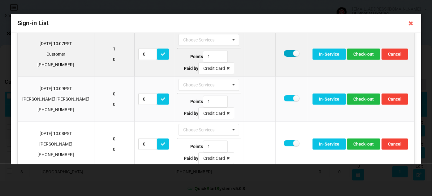
click at [284, 50] on label at bounding box center [291, 53] width 15 height 6
click at [362, 49] on button "Check-out" at bounding box center [363, 54] width 33 height 11
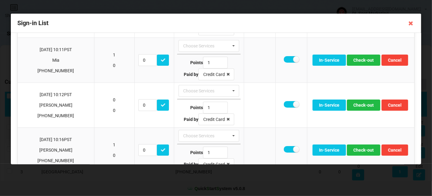
scroll to position [29, 0]
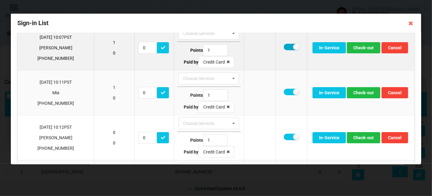
click at [284, 47] on label at bounding box center [291, 47] width 15 height 6
click at [357, 48] on button "Check-out" at bounding box center [363, 47] width 33 height 11
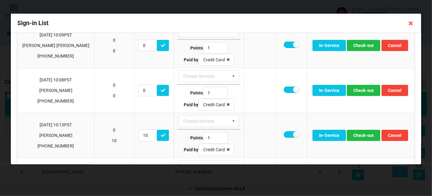
scroll to position [525, 0]
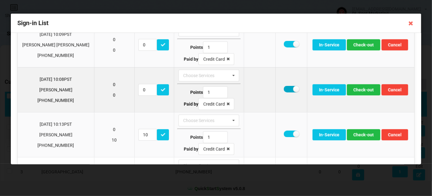
click at [284, 86] on label at bounding box center [291, 89] width 15 height 6
click at [355, 84] on button "Check-out" at bounding box center [363, 89] width 33 height 11
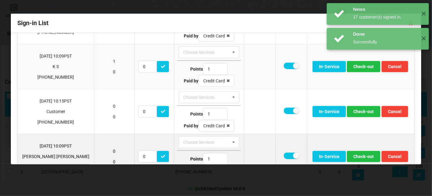
scroll to position [413, 0]
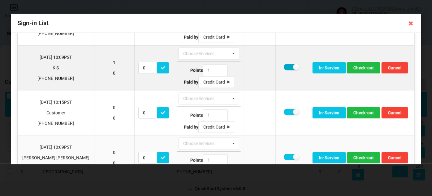
click at [284, 64] on label at bounding box center [291, 67] width 15 height 6
click at [360, 63] on button "Check-out" at bounding box center [363, 67] width 33 height 11
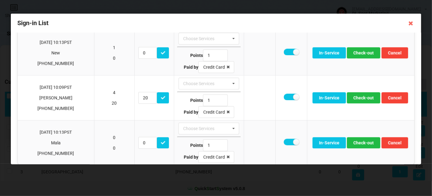
scroll to position [608, 0]
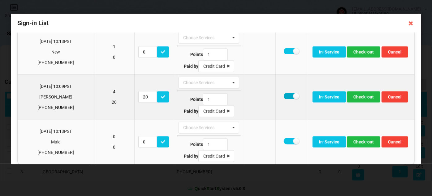
click at [284, 93] on label at bounding box center [291, 96] width 15 height 6
click at [359, 91] on button "Check-out" at bounding box center [363, 96] width 33 height 11
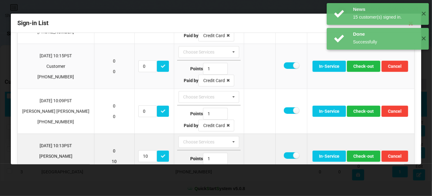
scroll to position [413, 0]
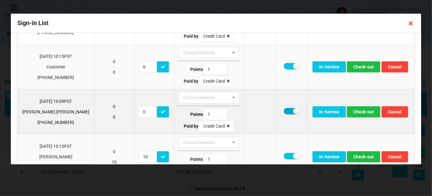
click at [284, 108] on label at bounding box center [291, 111] width 15 height 6
click at [359, 106] on button "Check-out" at bounding box center [363, 111] width 33 height 11
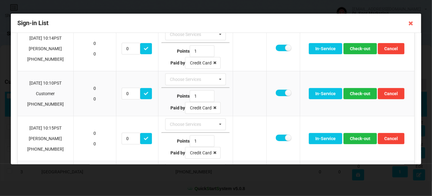
scroll to position [188, 0]
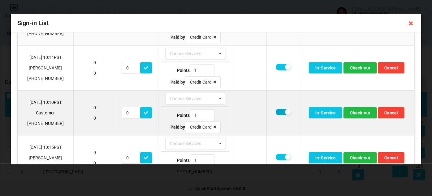
drag, startPoint x: 277, startPoint y: 108, endPoint x: 289, endPoint y: 108, distance: 11.5
click at [278, 109] on label at bounding box center [283, 112] width 15 height 6
click at [365, 108] on button "Check-out" at bounding box center [360, 112] width 33 height 11
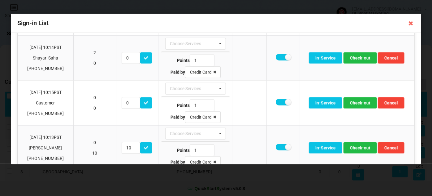
scroll to position [287, 0]
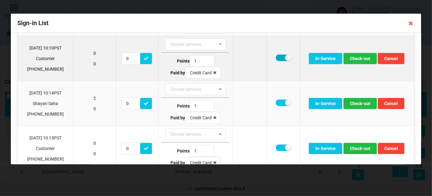
drag, startPoint x: 279, startPoint y: 54, endPoint x: 292, endPoint y: 56, distance: 14.0
click at [279, 54] on label at bounding box center [283, 57] width 15 height 6
click at [360, 57] on button "Check-out" at bounding box center [360, 58] width 33 height 11
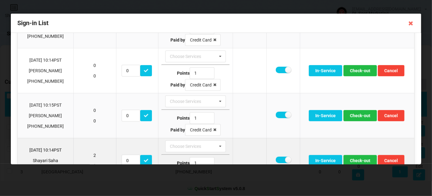
scroll to position [175, 0]
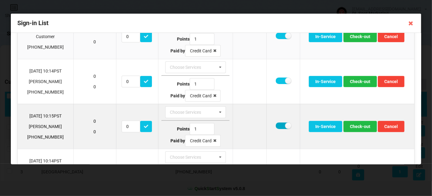
click at [279, 124] on label at bounding box center [283, 125] width 15 height 6
click at [364, 125] on button "Check-out" at bounding box center [360, 126] width 33 height 11
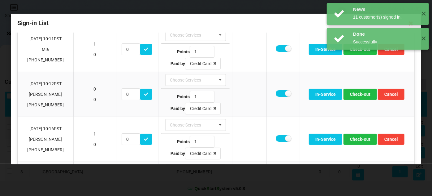
scroll to position [24, 0]
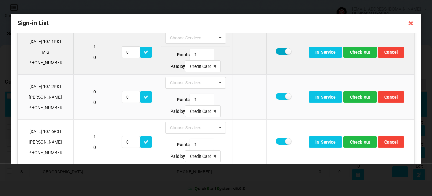
click at [277, 49] on label at bounding box center [283, 51] width 15 height 6
click at [359, 50] on button "Check-out" at bounding box center [360, 51] width 33 height 11
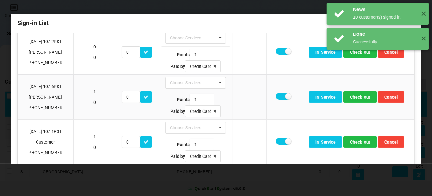
scroll to position [0, 0]
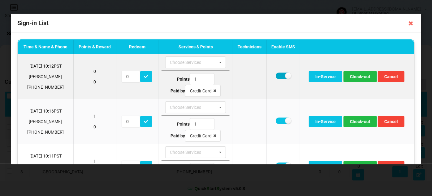
click at [279, 76] on label at bounding box center [283, 75] width 15 height 6
click at [355, 76] on button "Check-out" at bounding box center [360, 76] width 33 height 11
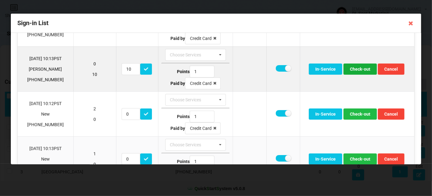
scroll to position [262, 0]
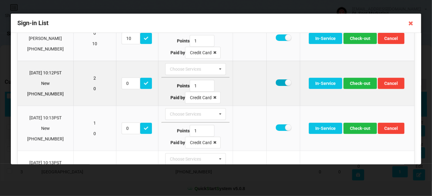
click at [280, 79] on label at bounding box center [283, 82] width 15 height 6
click at [360, 82] on button "Check-out" at bounding box center [360, 83] width 33 height 11
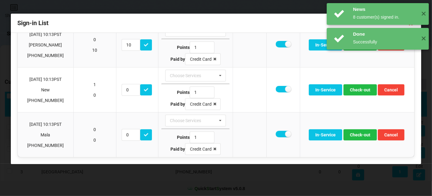
scroll to position [252, 0]
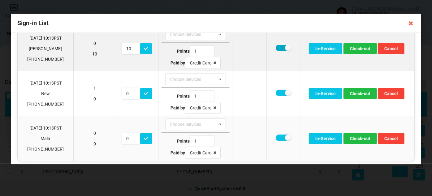
drag, startPoint x: 280, startPoint y: 45, endPoint x: 285, endPoint y: 48, distance: 5.4
click at [280, 45] on label at bounding box center [283, 48] width 15 height 6
click at [361, 47] on button "Check-out" at bounding box center [360, 48] width 33 height 11
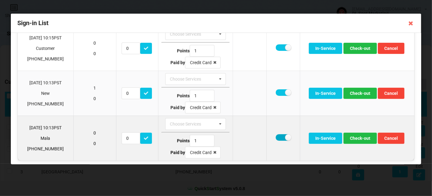
click at [276, 136] on label at bounding box center [283, 137] width 15 height 6
click at [363, 134] on button "Check-out" at bounding box center [360, 137] width 33 height 11
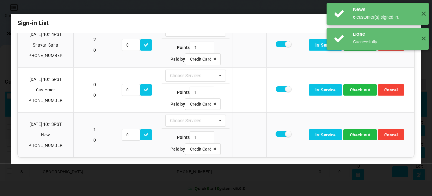
scroll to position [163, 0]
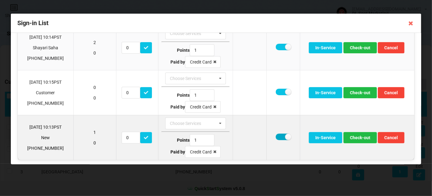
click at [280, 134] on label at bounding box center [283, 136] width 15 height 6
click at [364, 136] on button "Check-out" at bounding box center [360, 137] width 33 height 11
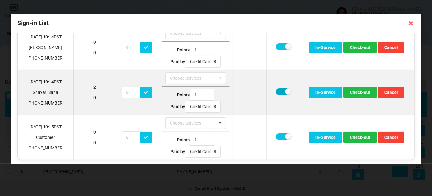
click at [279, 90] on label at bounding box center [283, 91] width 15 height 6
click at [357, 89] on button "Check-out" at bounding box center [360, 92] width 33 height 11
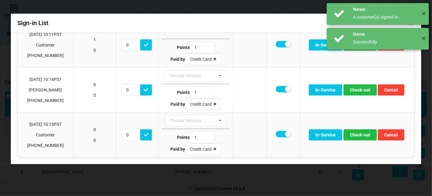
scroll to position [74, 0]
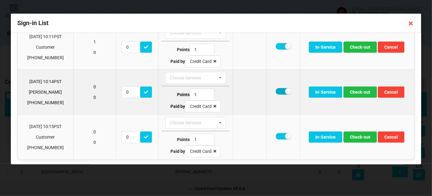
click at [280, 89] on label at bounding box center [283, 91] width 15 height 6
click at [359, 90] on button "Check-out" at bounding box center [360, 91] width 33 height 11
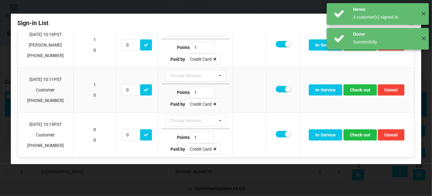
scroll to position [30, 0]
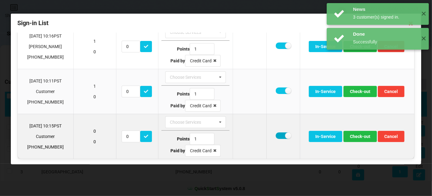
drag, startPoint x: 278, startPoint y: 134, endPoint x: 290, endPoint y: 136, distance: 12.5
click at [278, 134] on label at bounding box center [283, 135] width 15 height 6
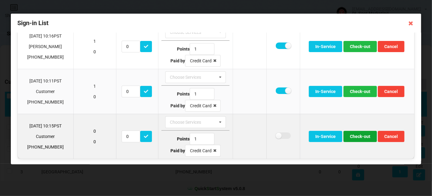
click at [362, 135] on button "Check-out" at bounding box center [360, 136] width 33 height 11
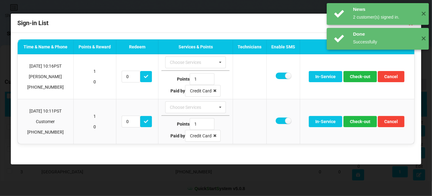
scroll to position [0, 0]
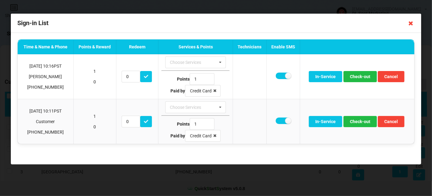
click at [411, 22] on icon at bounding box center [411, 23] width 10 height 10
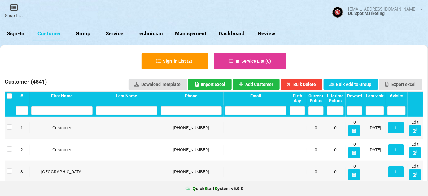
click at [15, 32] on link "Sign-In" at bounding box center [16, 33] width 32 height 15
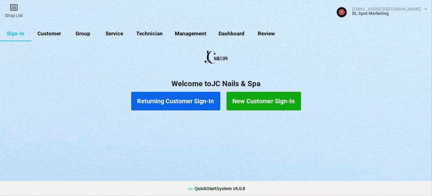
click at [169, 95] on button "Returning Customer Sign-In" at bounding box center [175, 101] width 89 height 19
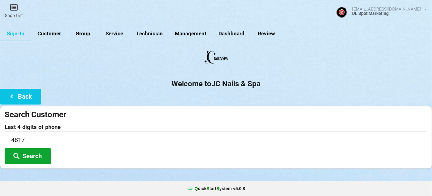
click at [26, 155] on button "Search" at bounding box center [28, 156] width 46 height 16
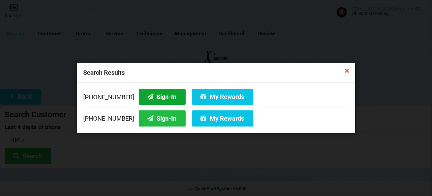
click at [155, 97] on button "Sign-In" at bounding box center [162, 97] width 47 height 16
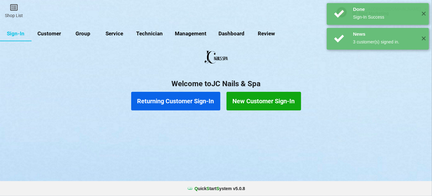
click at [59, 35] on link "Customer" at bounding box center [50, 33] width 36 height 15
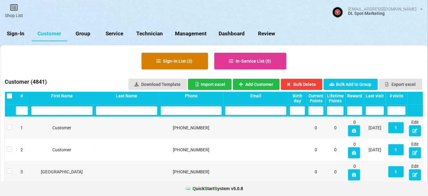
click at [183, 60] on button "Sign-in List ( 3 )" at bounding box center [174, 61] width 67 height 17
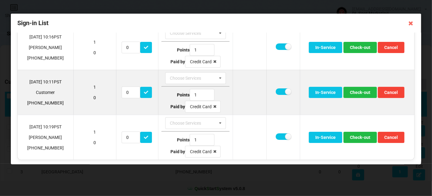
scroll to position [30, 0]
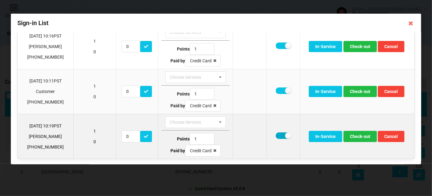
click at [277, 134] on label at bounding box center [283, 135] width 15 height 6
click at [361, 135] on button "Check-out" at bounding box center [360, 136] width 33 height 11
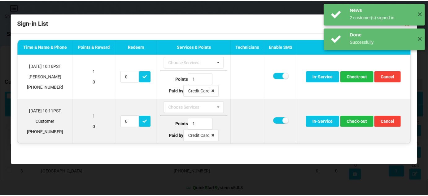
scroll to position [0, 0]
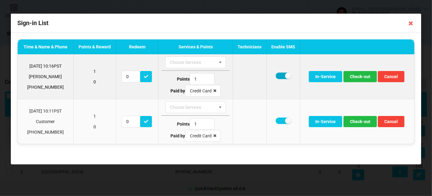
click at [281, 74] on label at bounding box center [283, 75] width 15 height 6
click at [360, 76] on button "Check-out" at bounding box center [360, 76] width 33 height 11
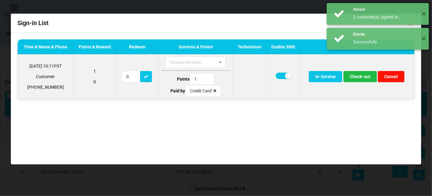
click at [390, 76] on button "Cancel" at bounding box center [391, 76] width 27 height 11
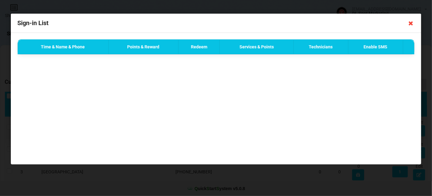
drag, startPoint x: 409, startPoint y: 23, endPoint x: 408, endPoint y: 27, distance: 4.2
click at [409, 23] on icon at bounding box center [411, 23] width 10 height 10
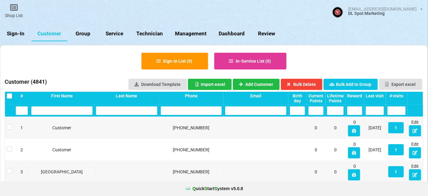
click at [377, 95] on div "Last visit" at bounding box center [374, 95] width 18 height 5
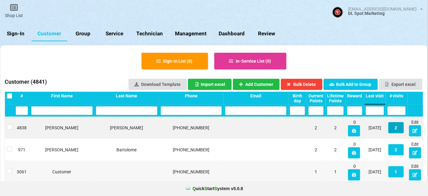
click at [398, 129] on button "2" at bounding box center [395, 127] width 15 height 11
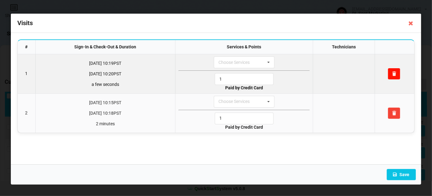
click at [395, 73] on icon at bounding box center [393, 73] width 5 height 4
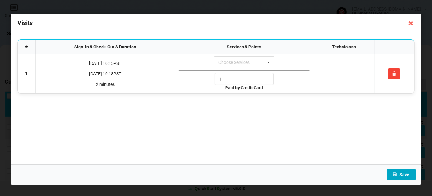
click at [404, 177] on button "Save" at bounding box center [401, 174] width 29 height 11
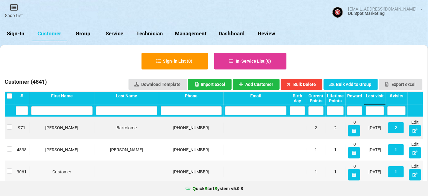
click at [179, 111] on input "text" at bounding box center [191, 110] width 61 height 9
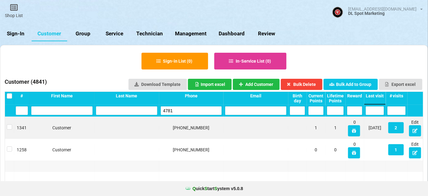
click at [19, 33] on link "Sign-In" at bounding box center [16, 33] width 32 height 15
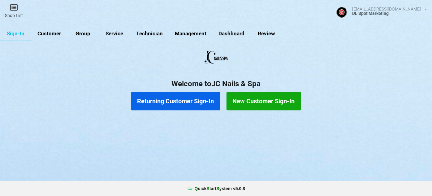
click at [159, 102] on button "Returning Customer Sign-In" at bounding box center [175, 101] width 89 height 19
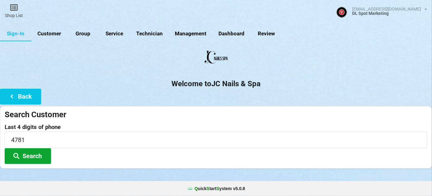
click at [30, 151] on button "Search" at bounding box center [28, 156] width 46 height 16
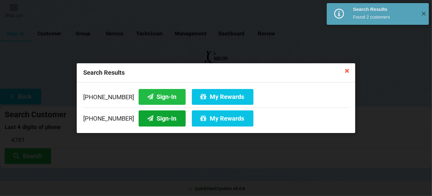
click at [157, 119] on button "Sign-In" at bounding box center [162, 118] width 47 height 16
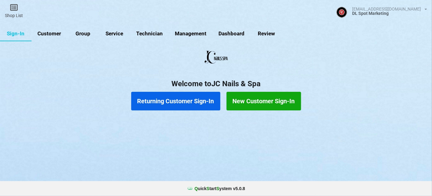
click at [54, 35] on link "Customer" at bounding box center [50, 33] width 36 height 15
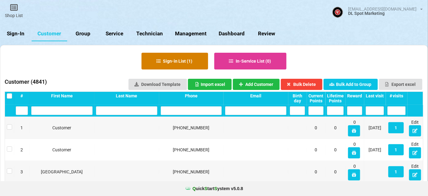
click at [175, 61] on button "Sign-in List ( 1 )" at bounding box center [174, 61] width 67 height 17
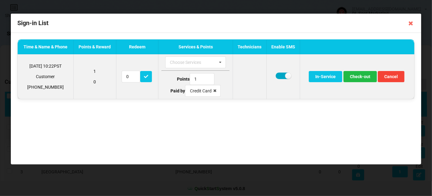
click at [282, 76] on label at bounding box center [283, 75] width 15 height 6
click at [363, 76] on button "Check-out" at bounding box center [360, 76] width 33 height 11
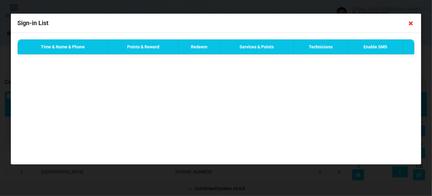
click at [412, 24] on icon at bounding box center [411, 23] width 10 height 10
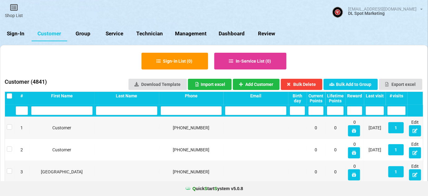
click at [379, 96] on div "Last visit" at bounding box center [374, 95] width 18 height 5
click at [396, 128] on button "3" at bounding box center [395, 127] width 15 height 11
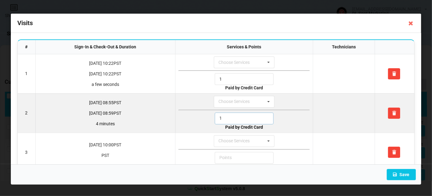
drag, startPoint x: 219, startPoint y: 124, endPoint x: 213, endPoint y: 126, distance: 6.8
click at [213, 126] on td "Choose Services 4. Lavender Spa Pedi 3. Pink & White FS 5. Nail Design/Repair/C…" at bounding box center [243, 112] width 137 height 39
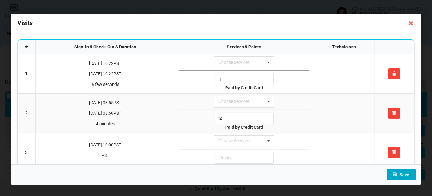
click at [413, 172] on button "Save" at bounding box center [401, 174] width 29 height 11
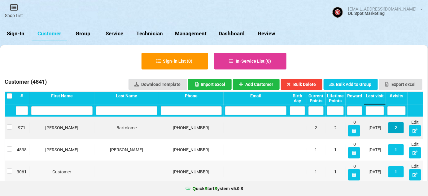
click at [219, 99] on button "2" at bounding box center [219, 98] width 0 height 0
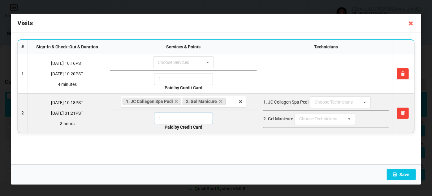
drag, startPoint x: 167, startPoint y: 119, endPoint x: 150, endPoint y: 121, distance: 17.2
click at [152, 121] on div "1" at bounding box center [183, 118] width 147 height 12
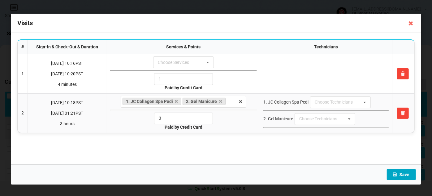
click at [403, 174] on button "Save" at bounding box center [401, 174] width 29 height 11
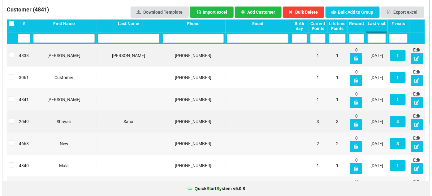
scroll to position [75, 0]
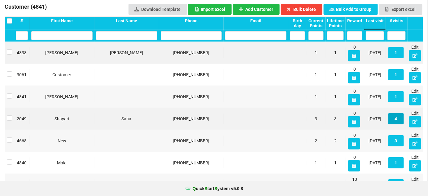
click at [396, 120] on button "4" at bounding box center [395, 118] width 15 height 11
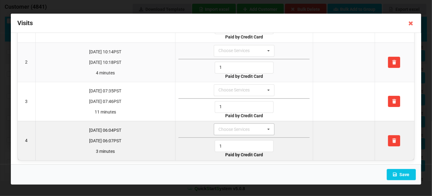
scroll to position [52, 0]
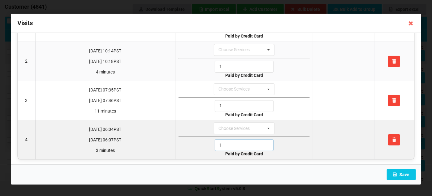
drag, startPoint x: 212, startPoint y: 145, endPoint x: 194, endPoint y: 151, distance: 19.3
click at [196, 151] on td "Choose Services 4. Lavender Spa Pedi 3. Pink & White FS 5. Nail Design/Repair/C…" at bounding box center [243, 139] width 137 height 39
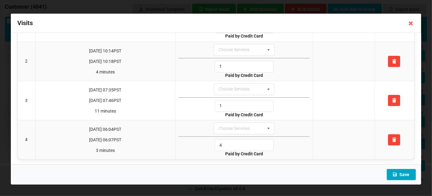
click at [407, 174] on button "Save" at bounding box center [401, 174] width 29 height 11
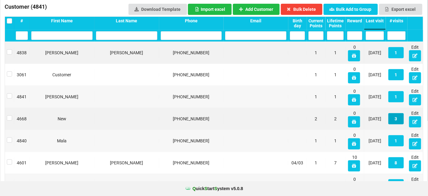
click at [395, 120] on button "3" at bounding box center [395, 118] width 15 height 11
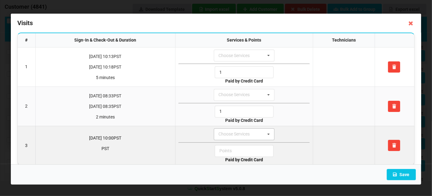
scroll to position [13, 0]
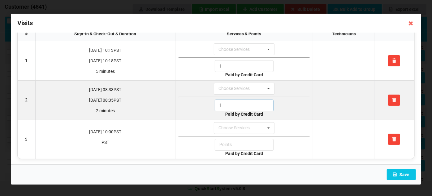
drag, startPoint x: 225, startPoint y: 105, endPoint x: 209, endPoint y: 110, distance: 17.6
click at [212, 109] on div "1" at bounding box center [244, 105] width 131 height 12
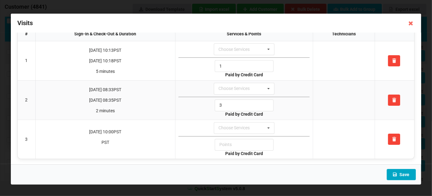
click at [403, 175] on button "Save" at bounding box center [401, 174] width 29 height 11
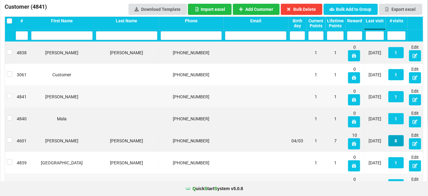
click at [396, 141] on button "8" at bounding box center [395, 140] width 15 height 11
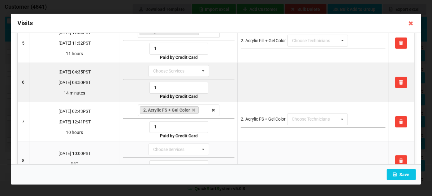
scroll to position [187, 0]
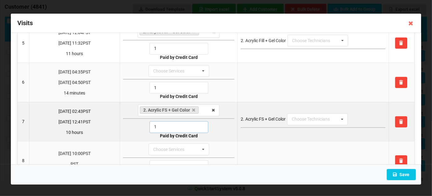
drag, startPoint x: 159, startPoint y: 125, endPoint x: 147, endPoint y: 127, distance: 12.5
click at [147, 126] on div "1" at bounding box center [178, 127] width 111 height 12
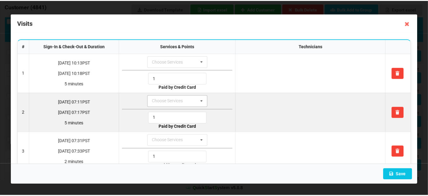
scroll to position [0, 0]
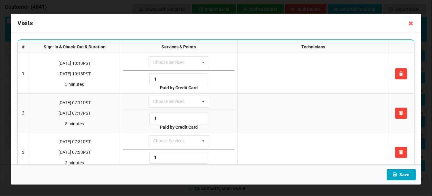
click at [402, 171] on button "Save" at bounding box center [401, 174] width 29 height 11
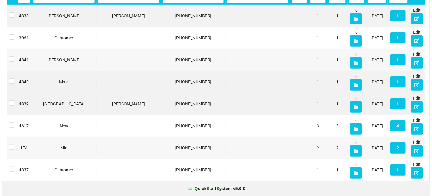
scroll to position [112, 0]
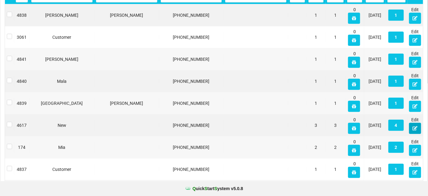
click at [415, 128] on icon at bounding box center [414, 128] width 5 height 4
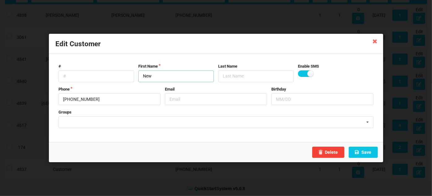
drag, startPoint x: 158, startPoint y: 75, endPoint x: 134, endPoint y: 83, distance: 24.6
click at [134, 83] on form "# First Name New Last Name Enable SMS Phone [PHONE_NUMBER] Email Birthday Group…" at bounding box center [215, 97] width 321 height 75
click at [370, 152] on button "Save" at bounding box center [363, 151] width 29 height 11
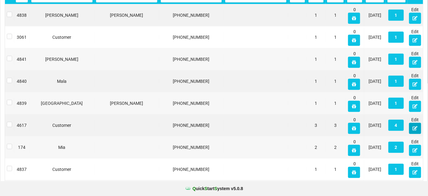
click at [413, 128] on icon at bounding box center [414, 128] width 5 height 4
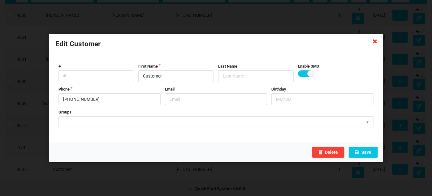
click at [376, 42] on icon at bounding box center [375, 41] width 10 height 10
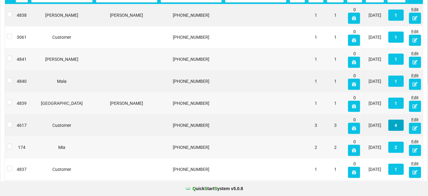
click at [399, 124] on button "4" at bounding box center [395, 124] width 15 height 11
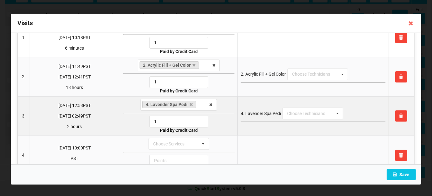
scroll to position [37, 0]
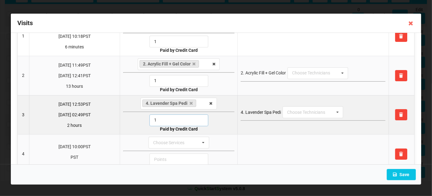
click at [169, 117] on input "1" at bounding box center [178, 120] width 59 height 12
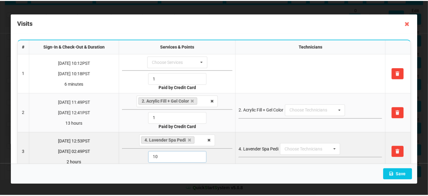
scroll to position [0, 0]
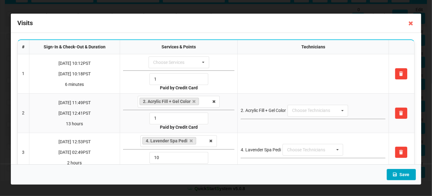
click at [403, 174] on button "Save" at bounding box center [401, 174] width 29 height 11
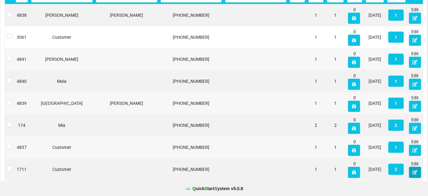
click at [414, 173] on icon at bounding box center [414, 172] width 5 height 4
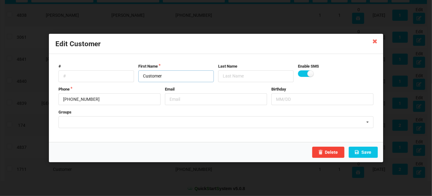
drag, startPoint x: 147, startPoint y: 79, endPoint x: 136, endPoint y: 81, distance: 12.0
click at [137, 81] on div "First Name Customer" at bounding box center [176, 72] width 80 height 19
click at [238, 74] on input "text" at bounding box center [256, 76] width 76 height 12
click at [364, 150] on button "Save" at bounding box center [363, 151] width 29 height 11
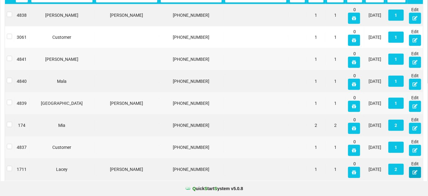
click at [414, 172] on icon at bounding box center [414, 172] width 5 height 4
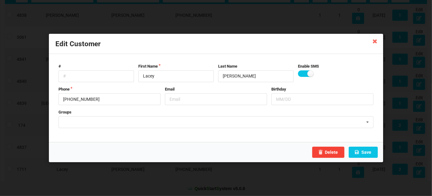
drag, startPoint x: 374, startPoint y: 42, endPoint x: 372, endPoint y: 64, distance: 22.1
click at [374, 42] on icon at bounding box center [375, 41] width 10 height 10
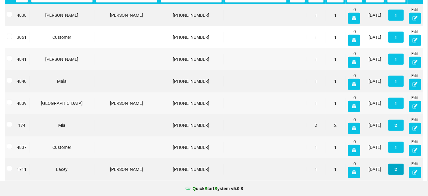
click at [394, 171] on button "2" at bounding box center [395, 168] width 15 height 11
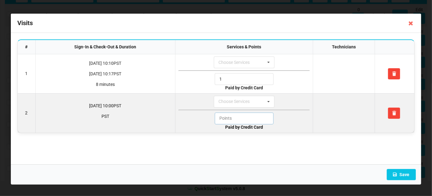
click at [233, 118] on input "text" at bounding box center [244, 118] width 59 height 12
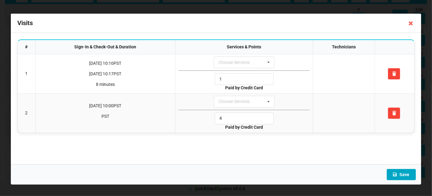
click at [401, 175] on button "Save" at bounding box center [401, 174] width 29 height 11
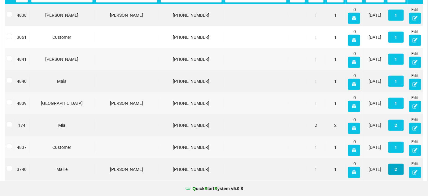
click at [396, 169] on button "2" at bounding box center [395, 168] width 15 height 11
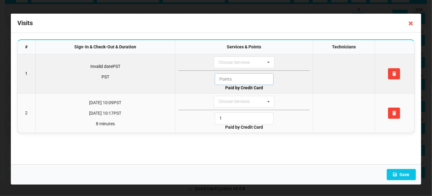
click at [228, 78] on input "text" at bounding box center [244, 79] width 59 height 12
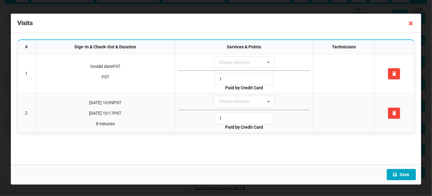
click at [401, 173] on button "Save" at bounding box center [401, 174] width 29 height 11
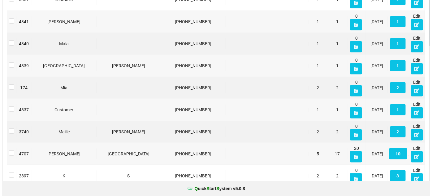
scroll to position [150, 0]
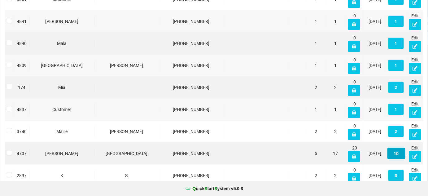
click at [398, 154] on button "10" at bounding box center [396, 153] width 18 height 11
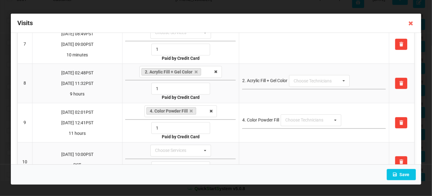
scroll to position [284, 0]
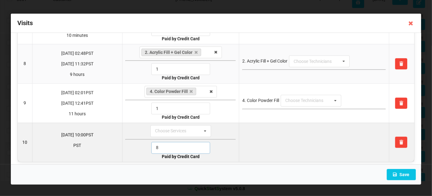
drag, startPoint x: 164, startPoint y: 143, endPoint x: 149, endPoint y: 145, distance: 15.4
click at [151, 145] on input "8" at bounding box center [180, 148] width 59 height 12
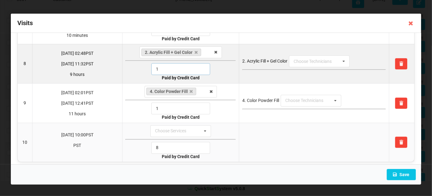
drag, startPoint x: 160, startPoint y: 65, endPoint x: 149, endPoint y: 68, distance: 11.6
click at [151, 67] on input "1" at bounding box center [180, 69] width 59 height 12
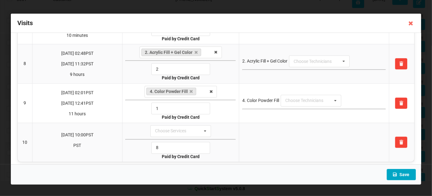
click at [401, 175] on button "Save" at bounding box center [401, 174] width 29 height 11
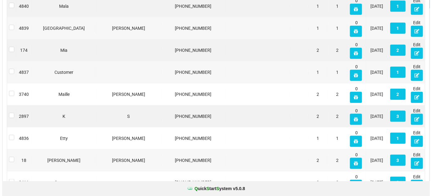
scroll to position [187, 0]
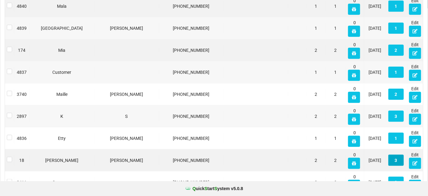
click at [397, 160] on button "3" at bounding box center [395, 159] width 15 height 11
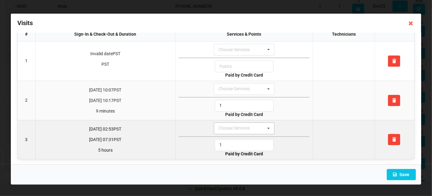
scroll to position [13, 0]
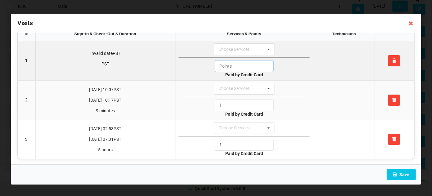
click at [229, 67] on input "text" at bounding box center [244, 66] width 59 height 12
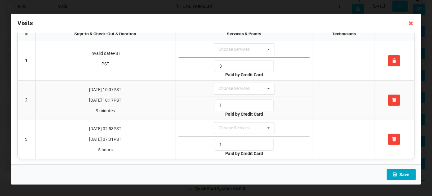
click at [403, 174] on button "Save" at bounding box center [401, 174] width 29 height 11
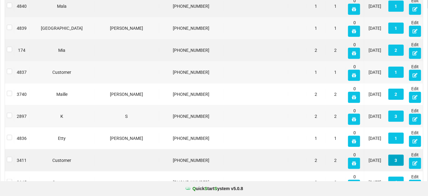
click at [361, 108] on button "3" at bounding box center [354, 103] width 12 height 9
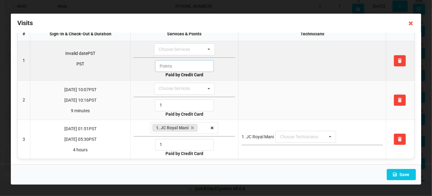
click at [170, 65] on input "text" at bounding box center [184, 66] width 59 height 12
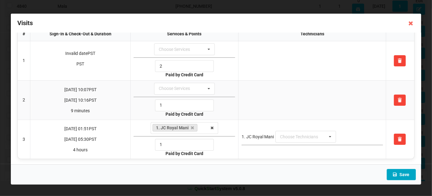
click at [403, 174] on button "Save" at bounding box center [401, 174] width 29 height 11
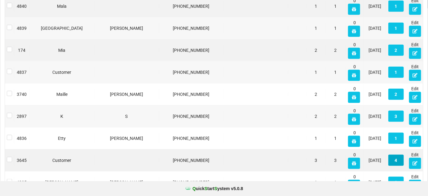
click at [396, 159] on button "4" at bounding box center [395, 159] width 15 height 11
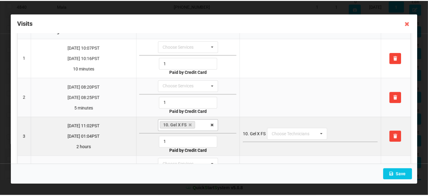
scroll to position [52, 0]
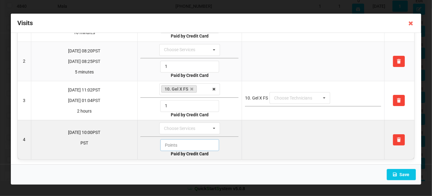
click at [184, 142] on input "text" at bounding box center [189, 145] width 59 height 12
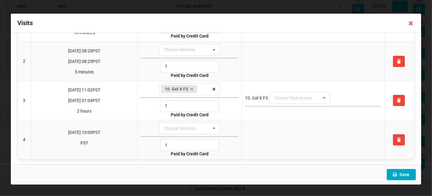
click at [397, 174] on icon at bounding box center [394, 174] width 5 height 4
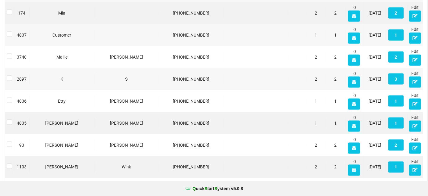
scroll to position [225, 0]
